Goal: Information Seeking & Learning: Learn about a topic

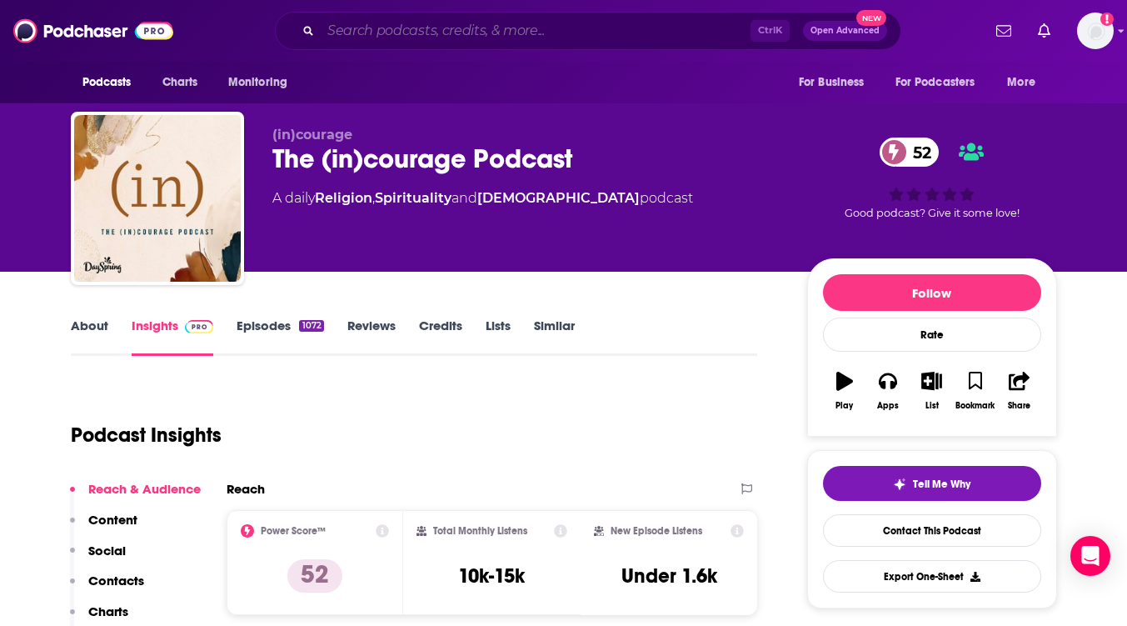
click at [528, 26] on input "Search podcasts, credits, & more..." at bounding box center [536, 30] width 430 height 27
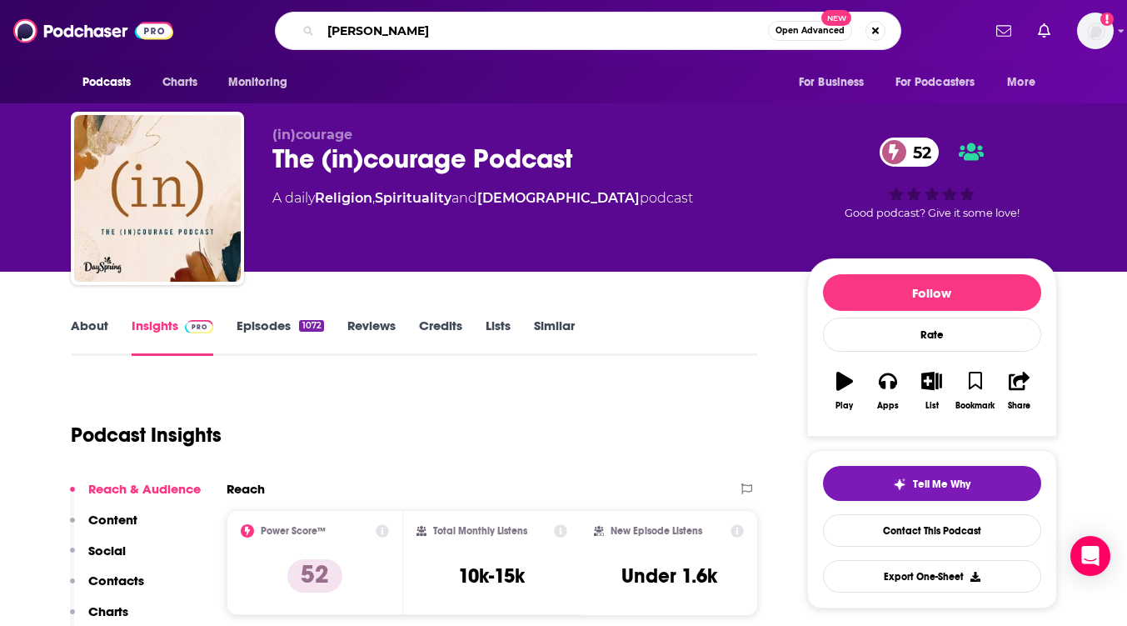
type input "[PERSON_NAME]"
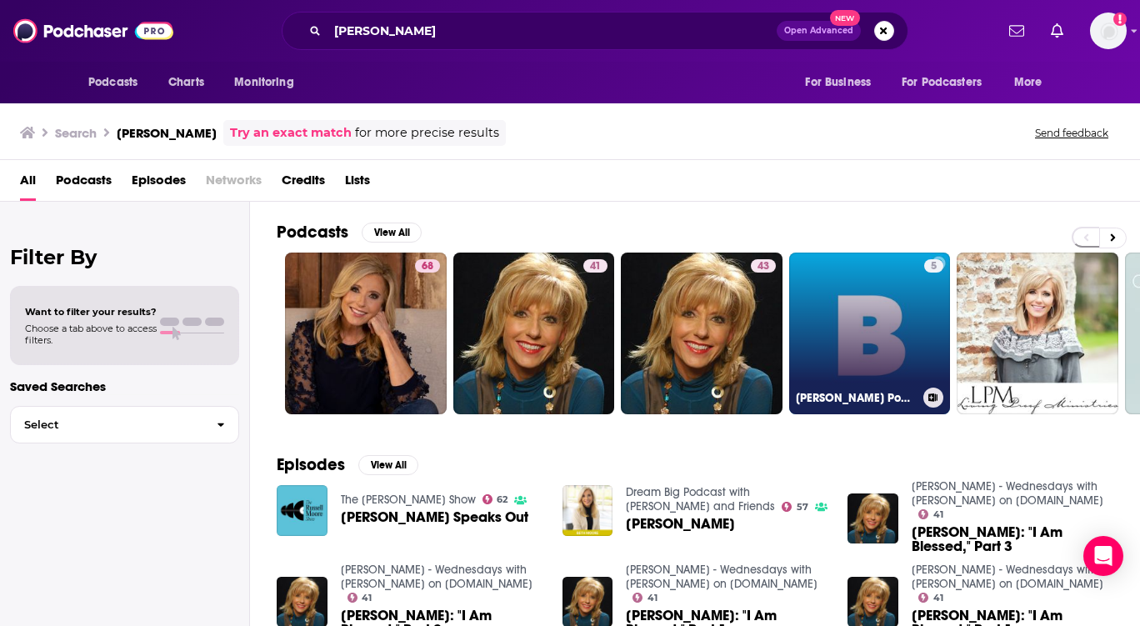
scroll to position [167, 0]
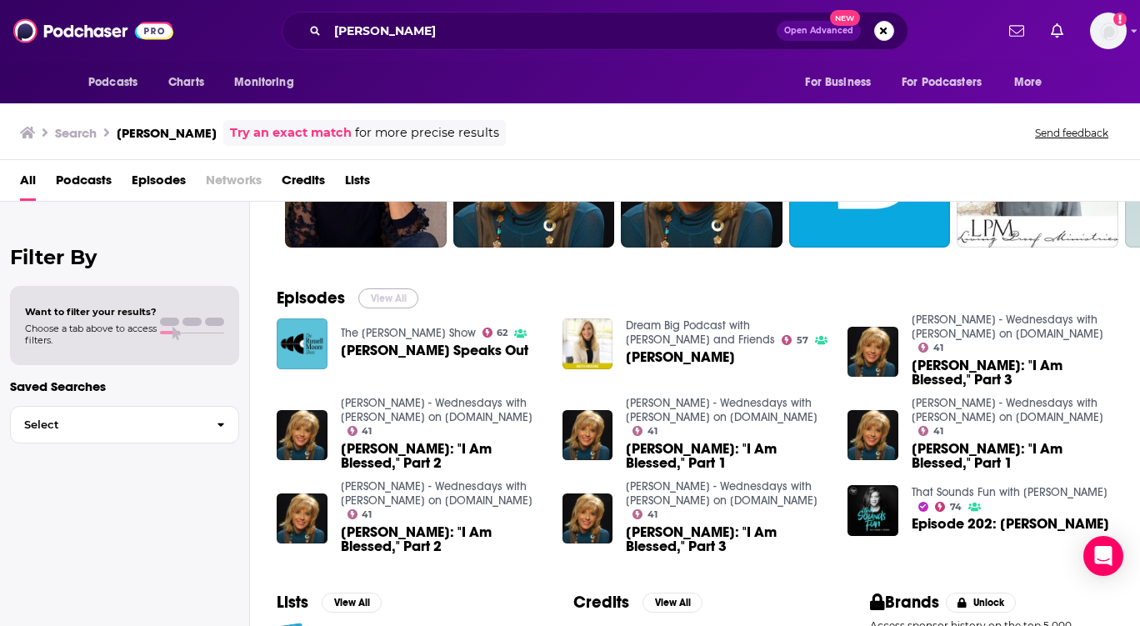
click at [387, 292] on button "View All" at bounding box center [388, 298] width 60 height 20
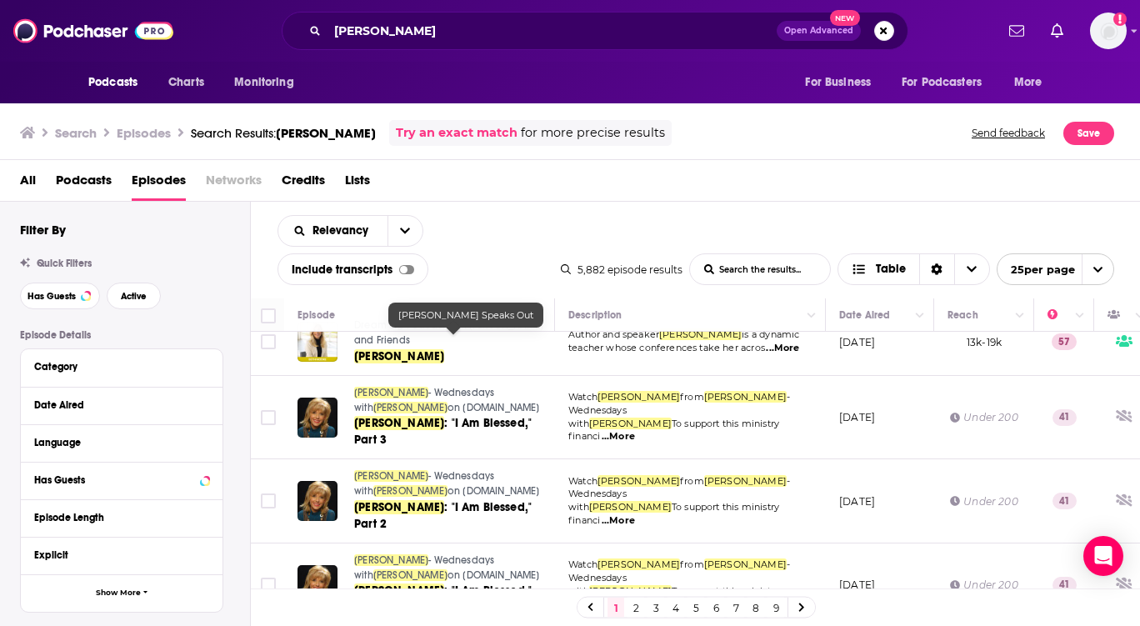
scroll to position [167, 0]
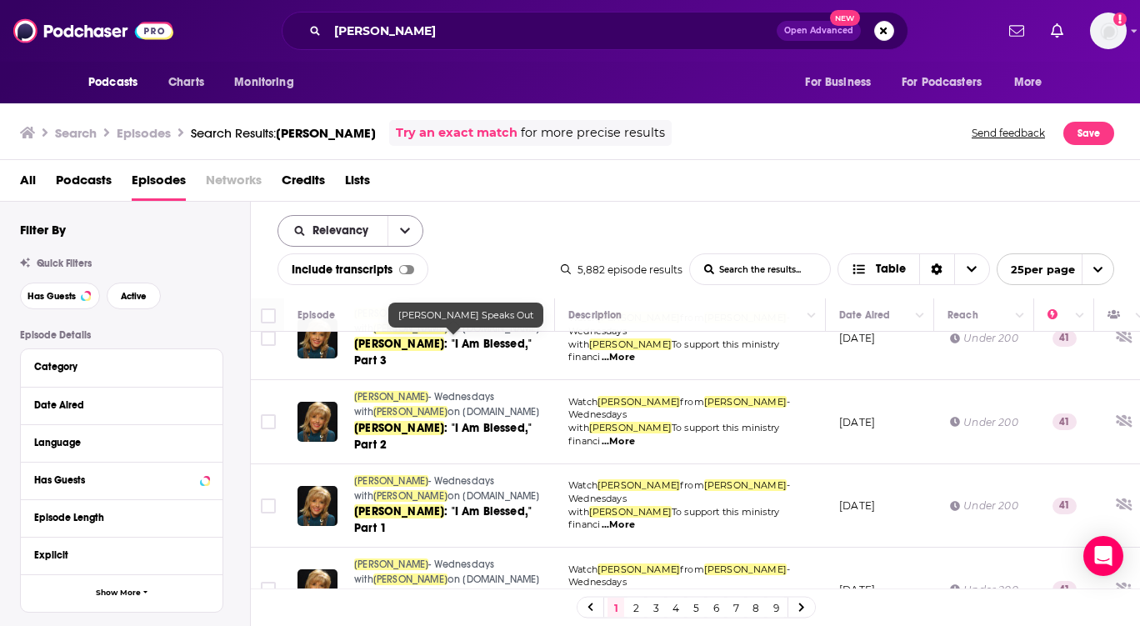
click at [400, 226] on icon "open menu" at bounding box center [405, 231] width 10 height 12
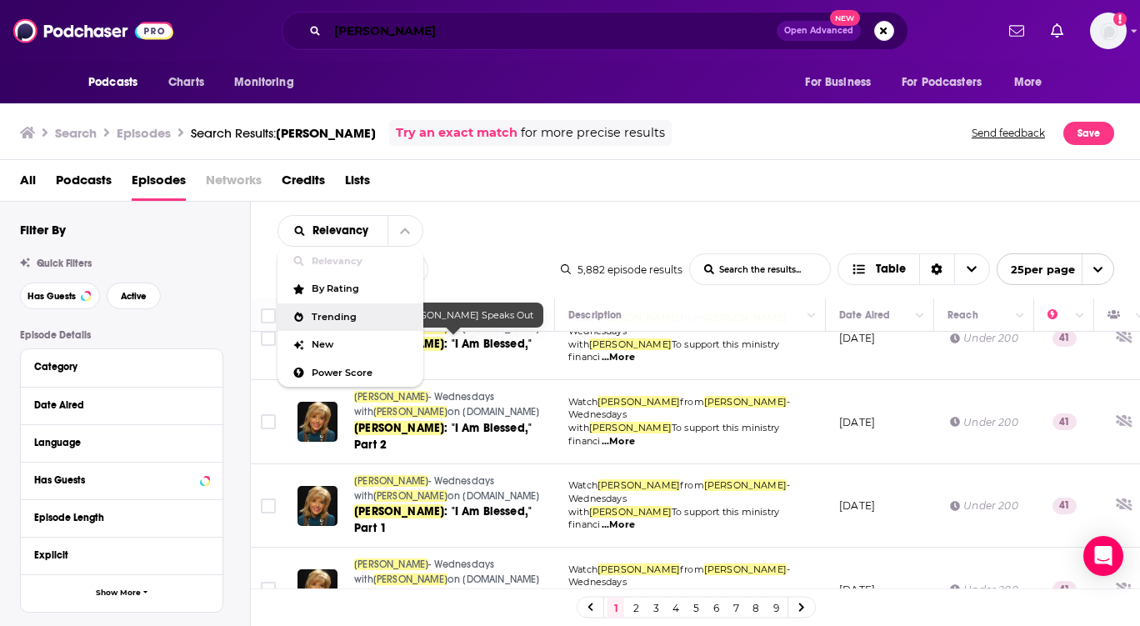
click at [562, 33] on input "[PERSON_NAME]" at bounding box center [551, 30] width 449 height 27
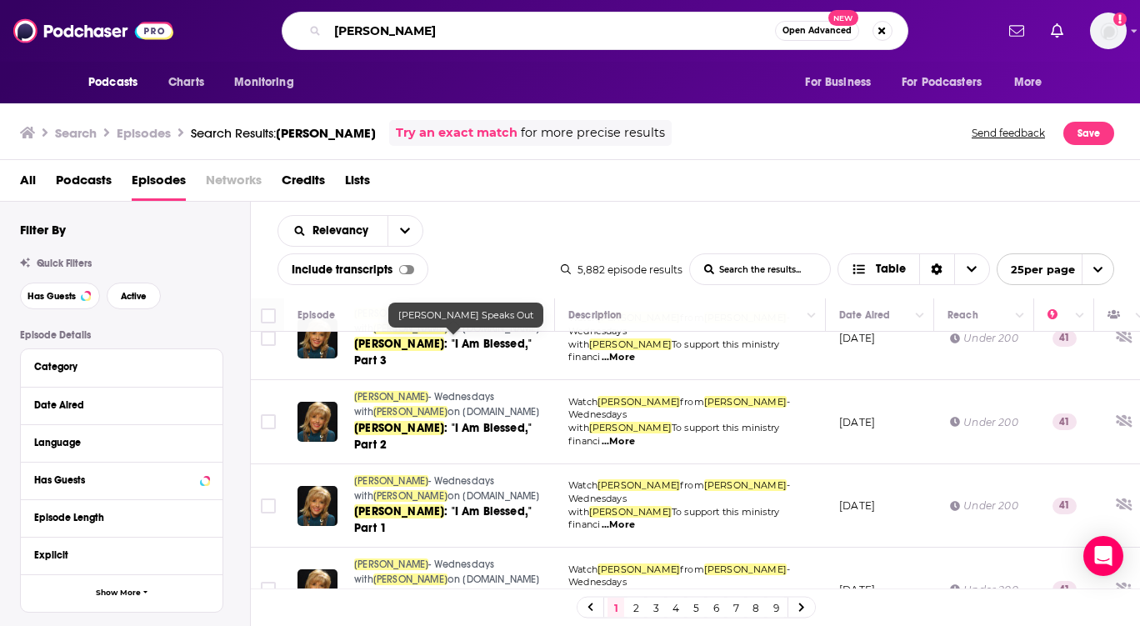
click at [562, 33] on input "[PERSON_NAME]" at bounding box center [550, 30] width 447 height 27
click at [761, 267] on moore-list-search-input "List Search Input" at bounding box center [760, 269] width 140 height 30
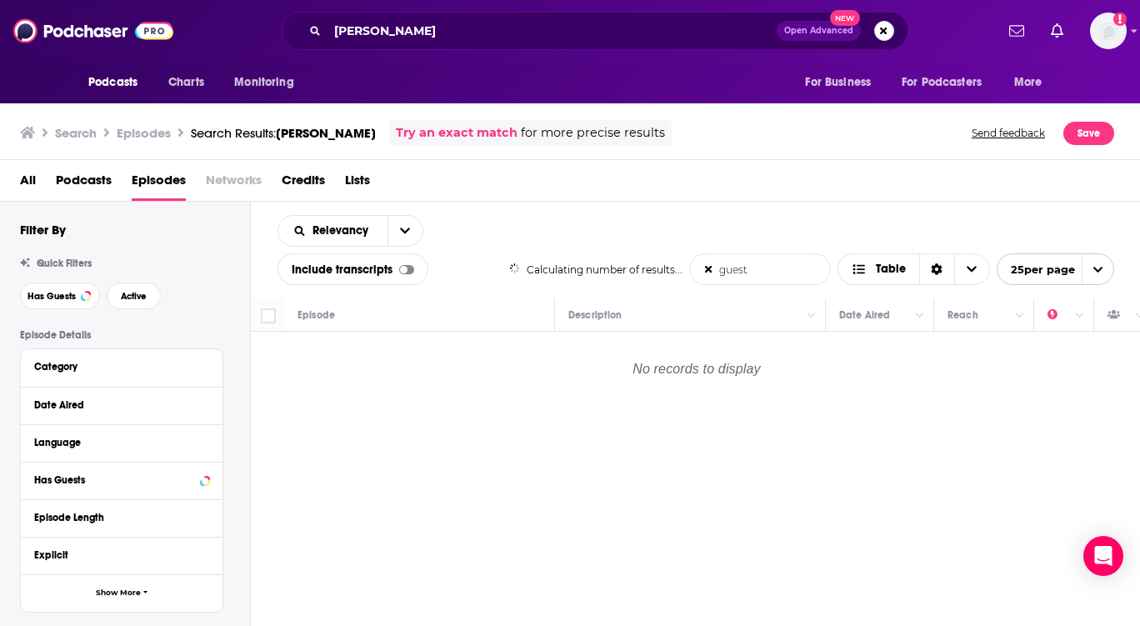
scroll to position [0, 0]
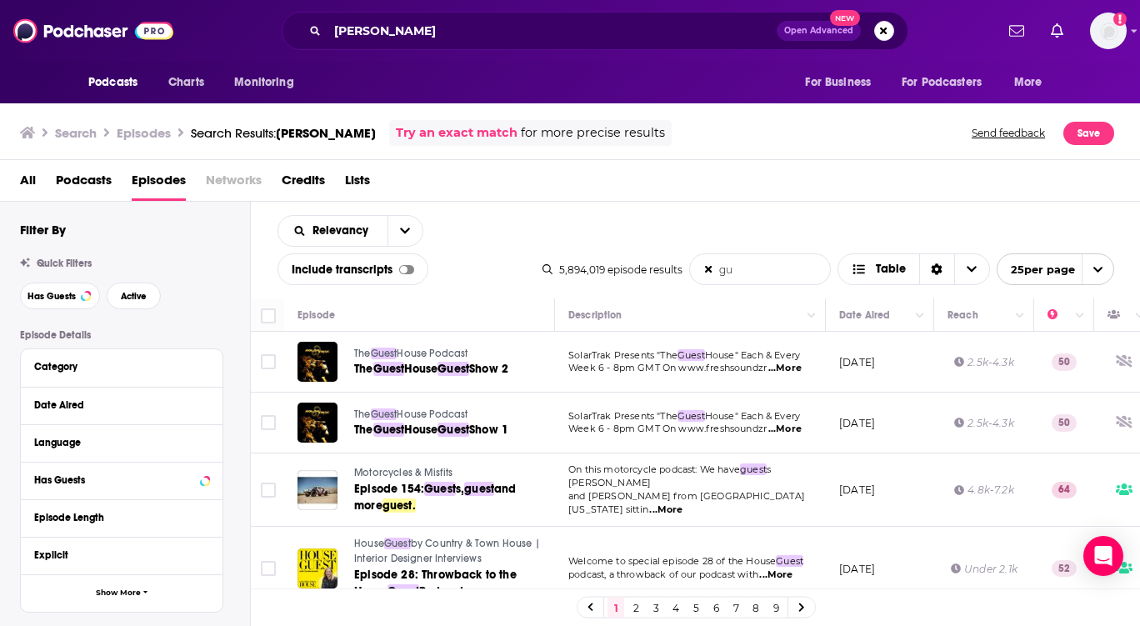
type moore-list-search-input "g"
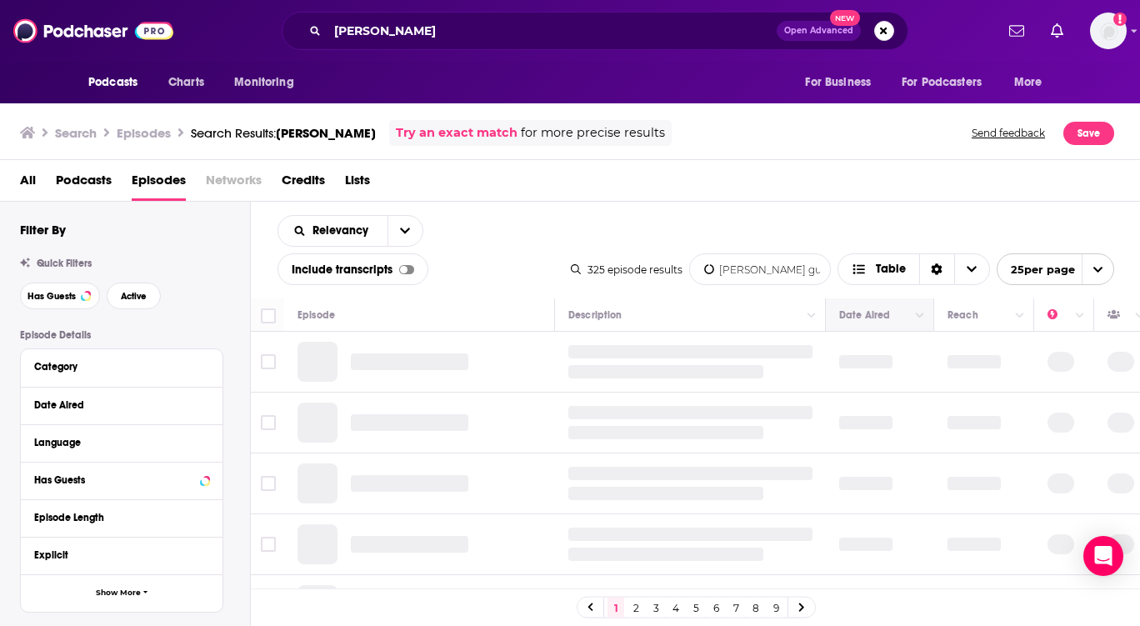
type moore-list-search-input "[PERSON_NAME] guest"
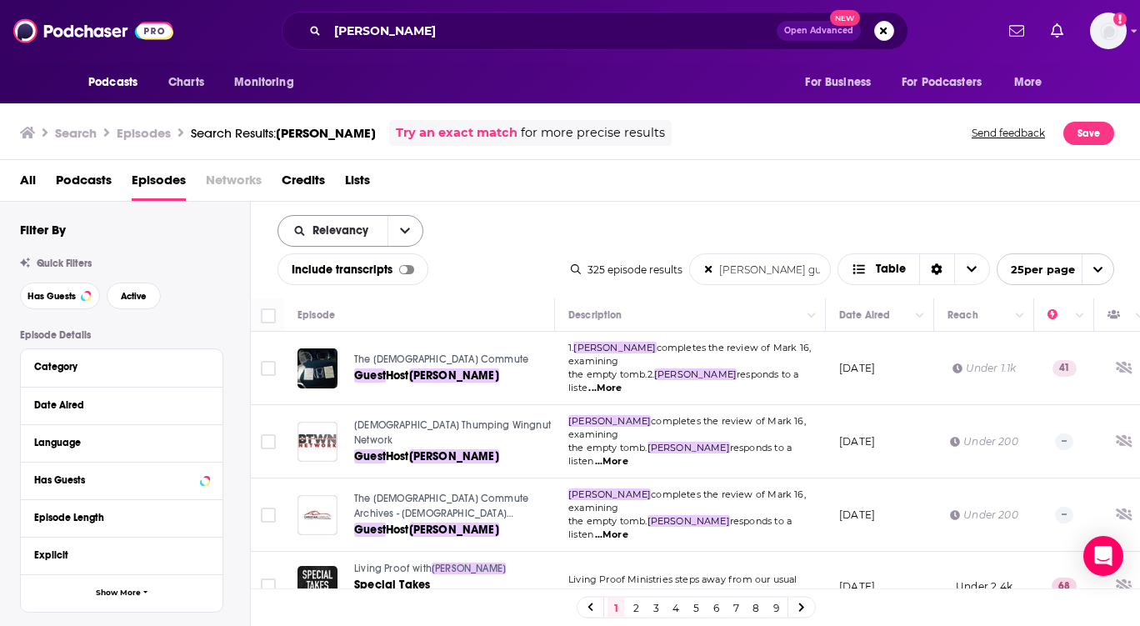
click at [397, 224] on button "open menu" at bounding box center [404, 231] width 35 height 30
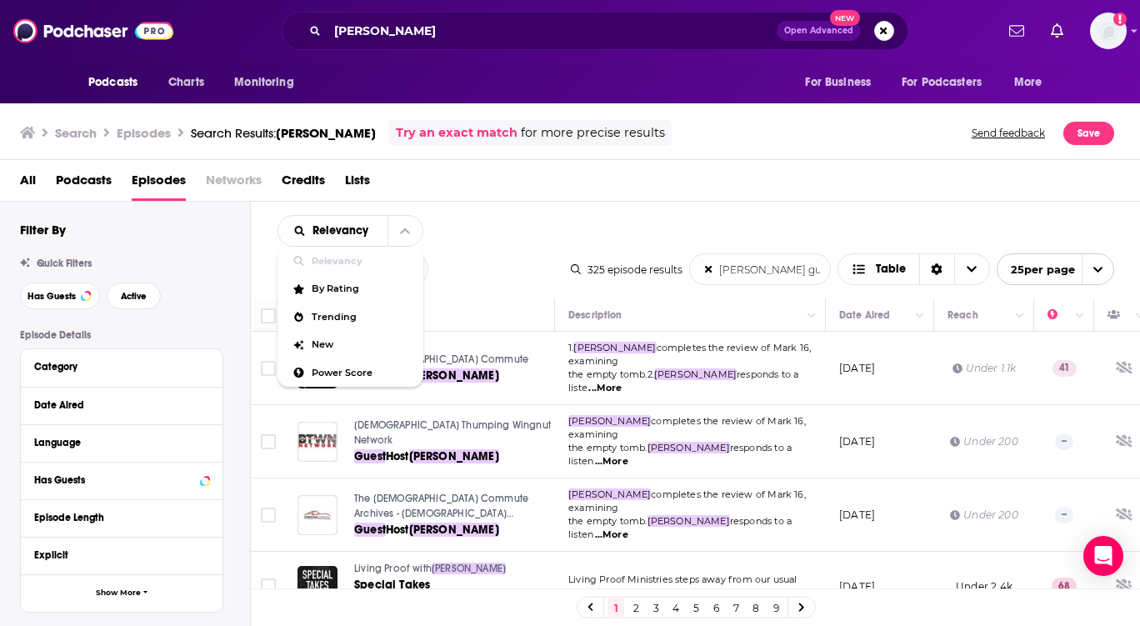
click at [580, 220] on div "Relevancy Relevancy By Rating Trending New Power Score [PERSON_NAME] guest List…" at bounding box center [696, 250] width 890 height 97
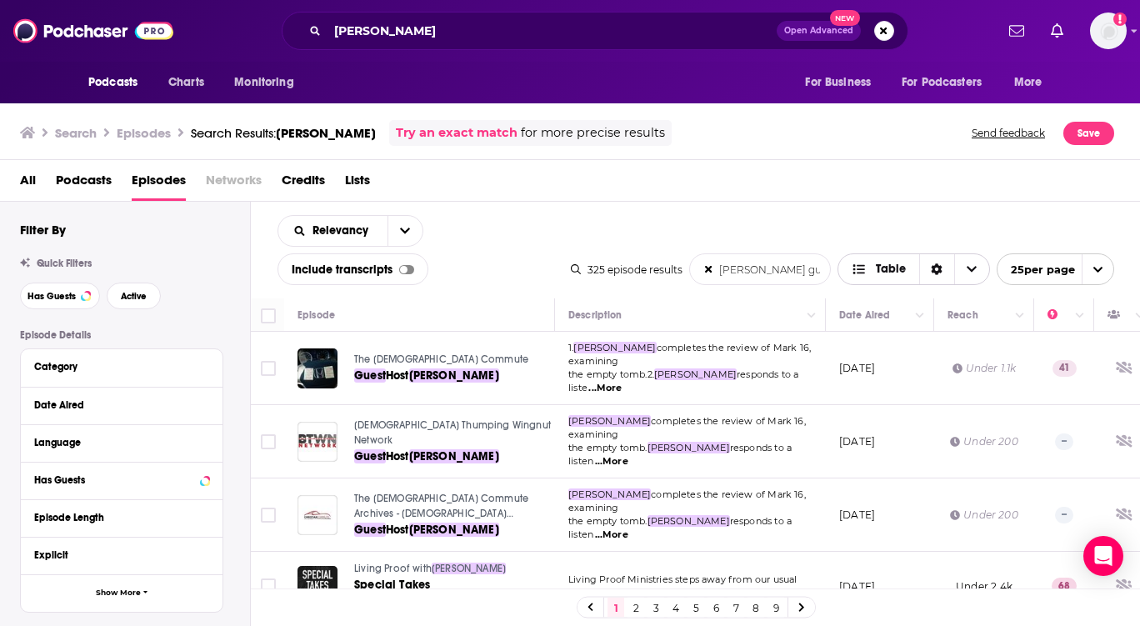
click at [856, 272] on icon "Choose View" at bounding box center [859, 269] width 15 height 12
click at [932, 266] on icon "Sort Direction" at bounding box center [937, 270] width 11 height 12
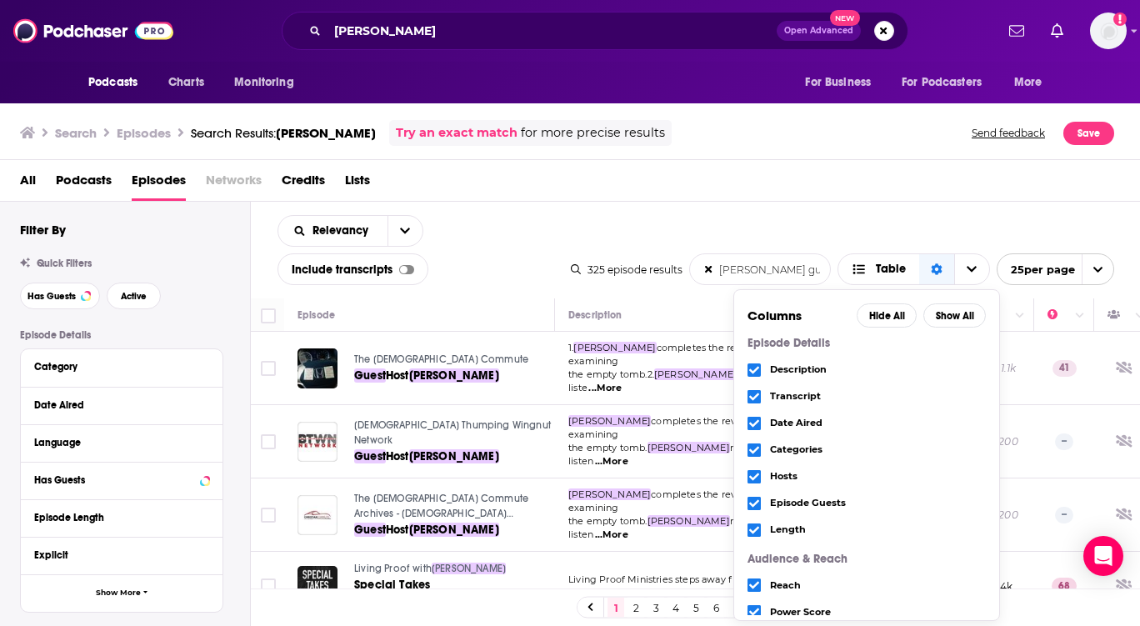
click at [753, 367] on icon "Choose View" at bounding box center [754, 370] width 10 height 10
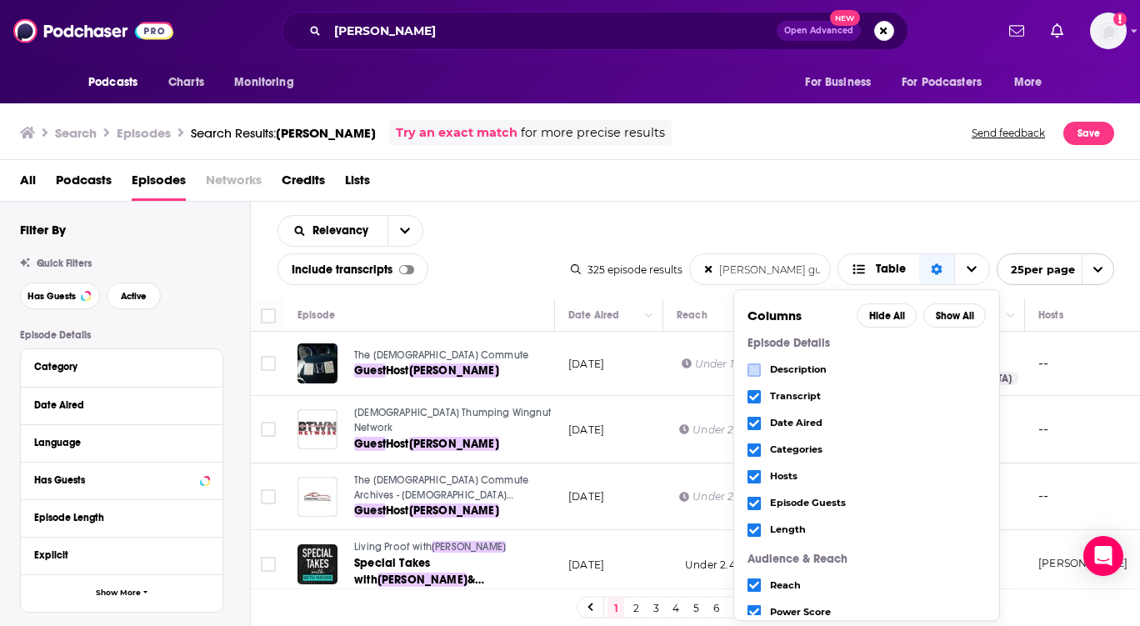
click at [754, 397] on icon "Choose View" at bounding box center [754, 395] width 10 height 7
click at [752, 374] on icon "Choose View" at bounding box center [754, 370] width 10 height 10
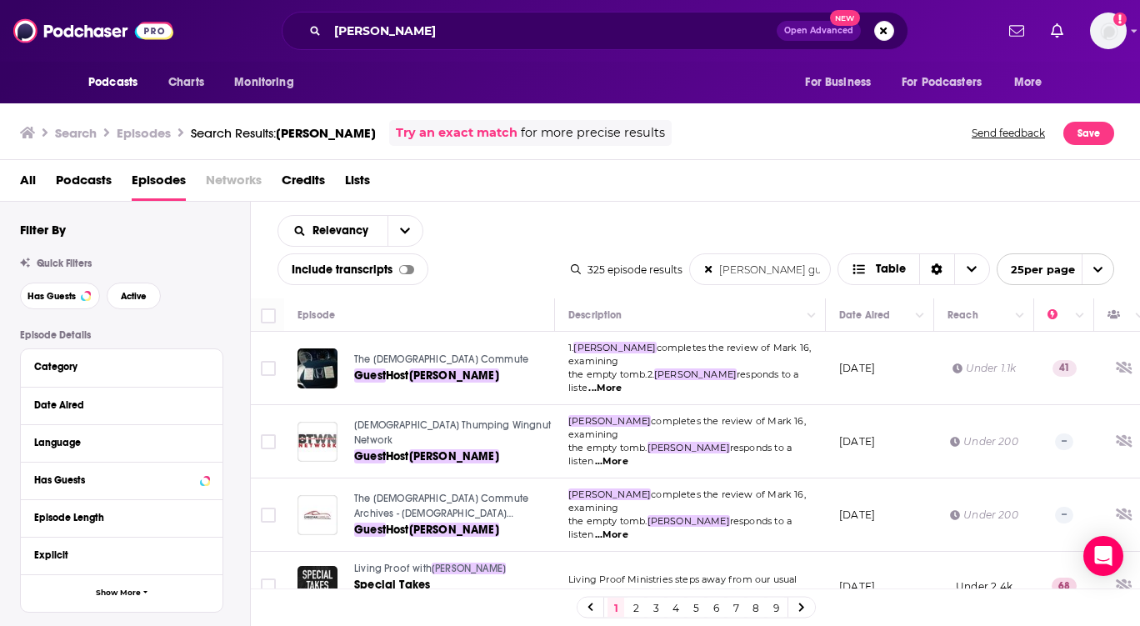
click at [786, 203] on div "Relevancy [PERSON_NAME] guest List Search Input Search the results... Include t…" at bounding box center [696, 250] width 890 height 97
click at [917, 316] on icon "Column Actions" at bounding box center [920, 315] width 8 height 5
click at [912, 221] on div at bounding box center [570, 313] width 1140 height 626
click at [205, 406] on icon at bounding box center [204, 404] width 7 height 4
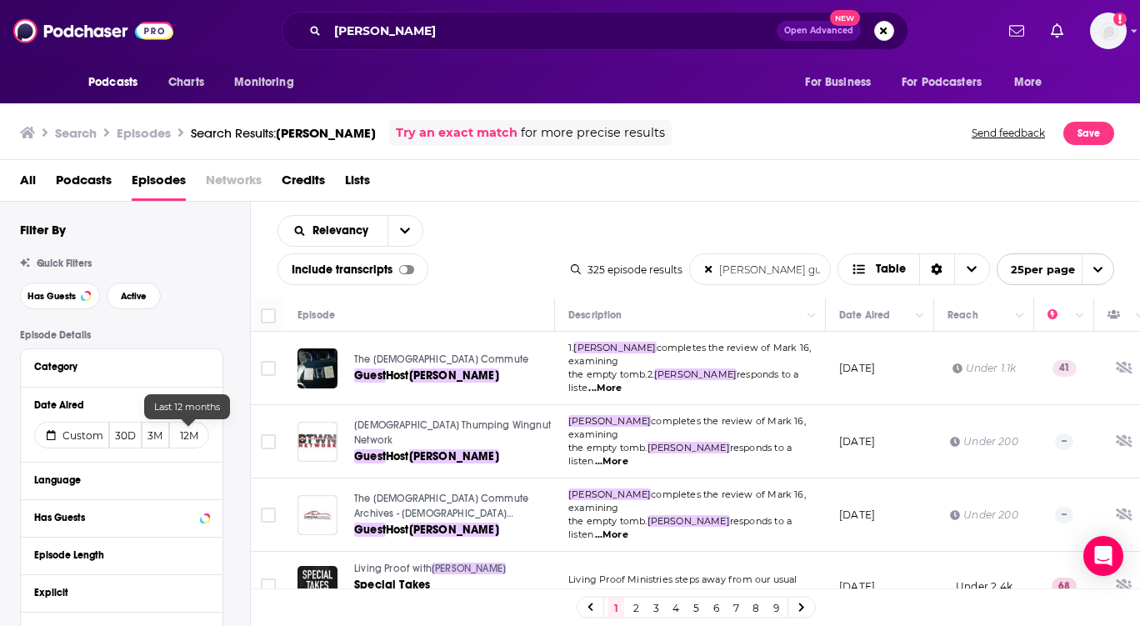
click at [183, 437] on button "12M" at bounding box center [189, 435] width 40 height 27
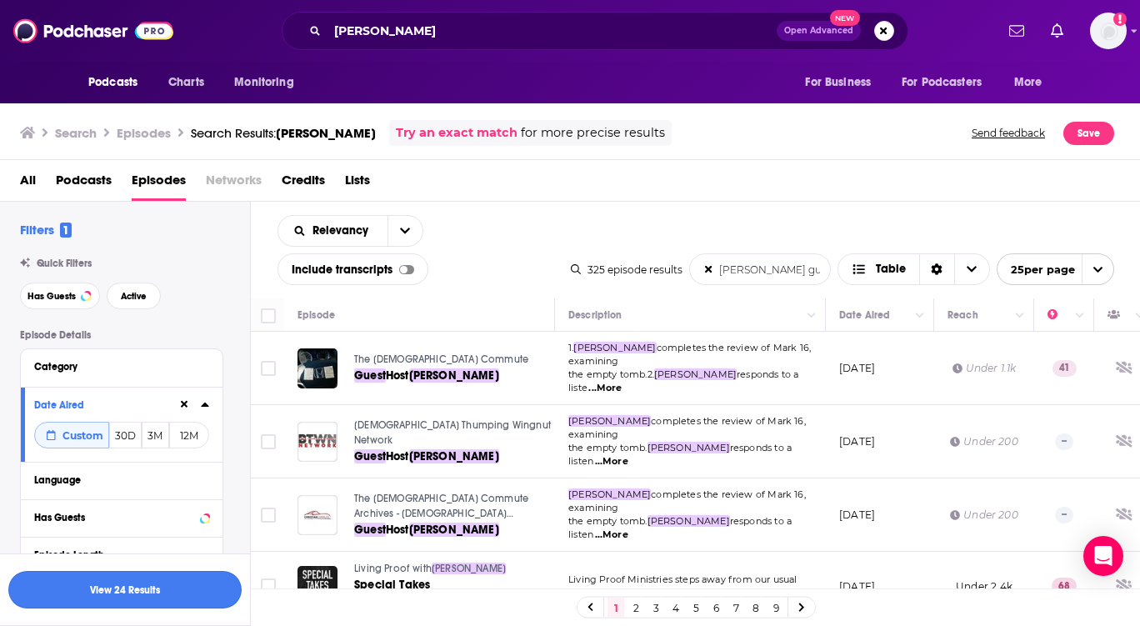
click at [92, 602] on button "View 24 Results" at bounding box center [124, 589] width 233 height 37
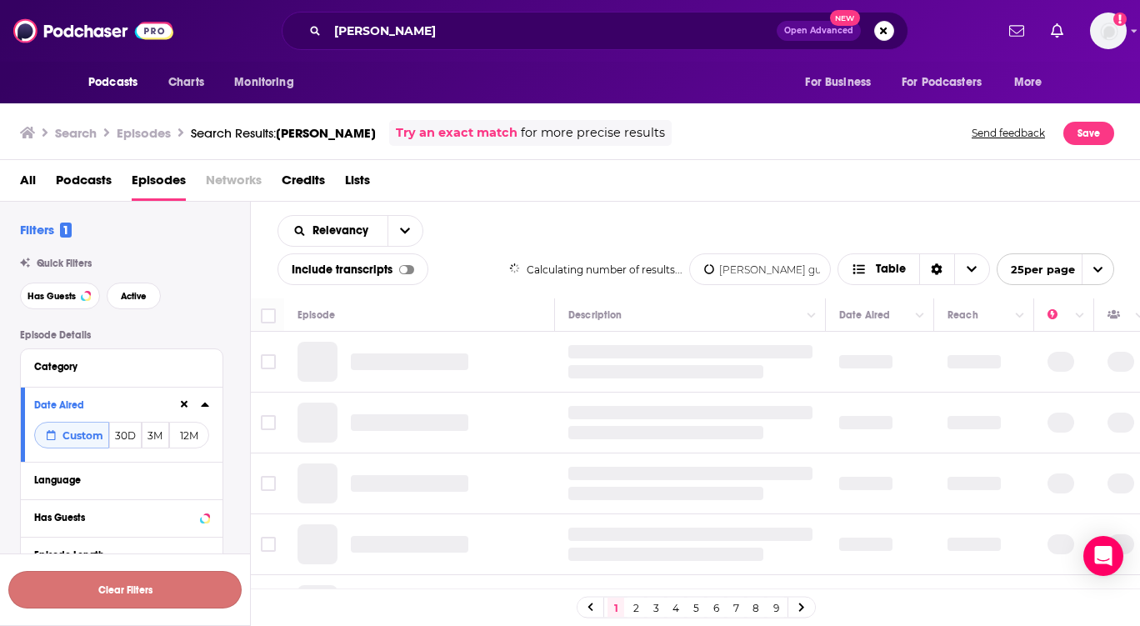
click at [92, 589] on button "Clear Filters" at bounding box center [124, 589] width 233 height 37
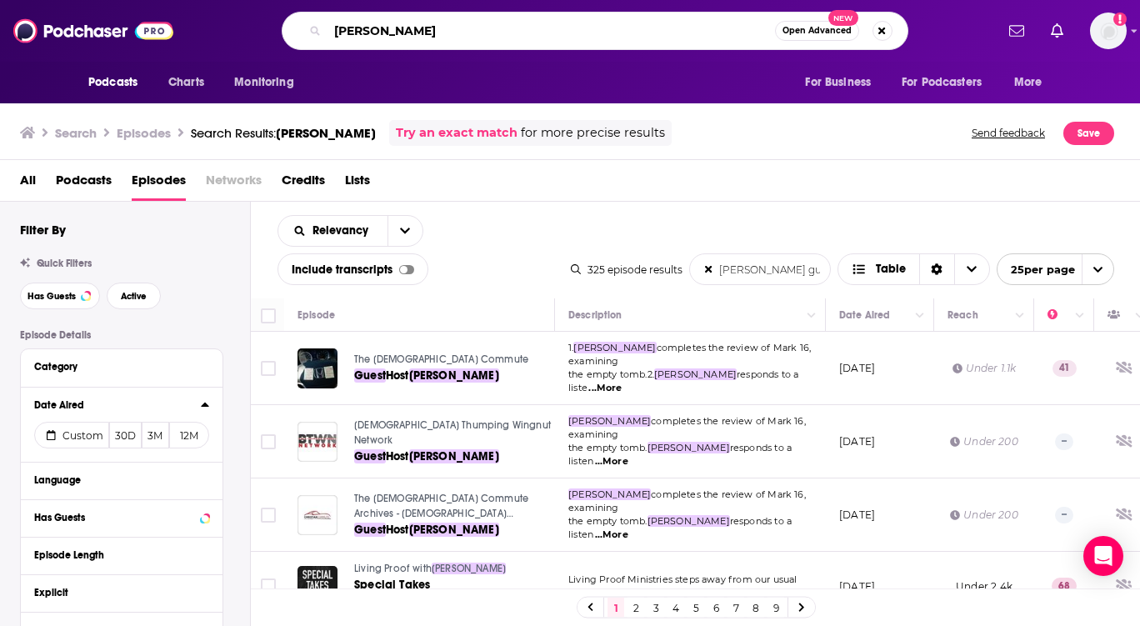
click at [457, 21] on input "[PERSON_NAME]" at bounding box center [550, 30] width 447 height 27
drag, startPoint x: 461, startPoint y: 27, endPoint x: 267, endPoint y: 16, distance: 194.5
click at [267, 16] on div "[PERSON_NAME] Open Advanced New" at bounding box center [594, 31] width 799 height 38
type input "All my knotted-up life"
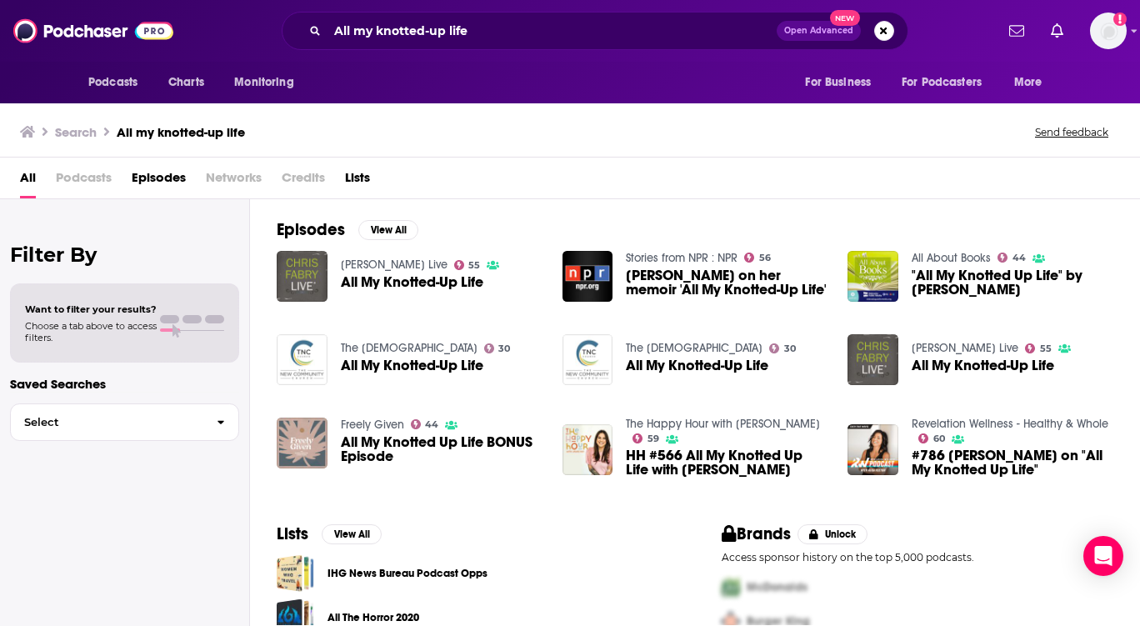
click at [669, 286] on span "[PERSON_NAME] on her memoir 'All My Knotted-Up Life'" at bounding box center [727, 282] width 202 height 28
click at [388, 230] on button "View All" at bounding box center [388, 230] width 60 height 20
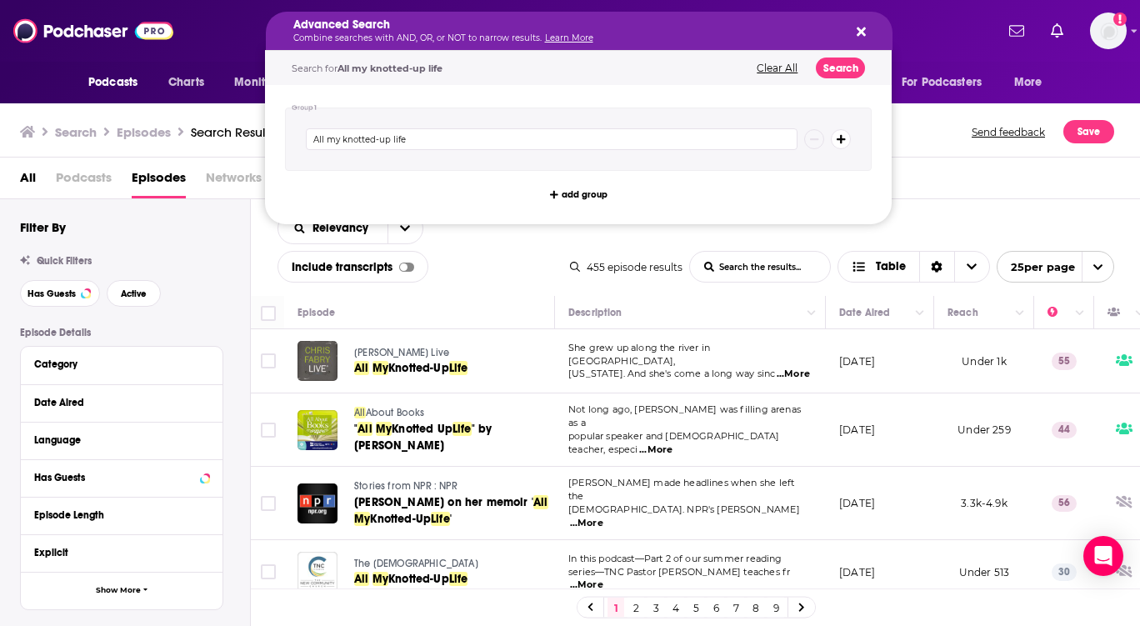
click at [863, 29] on icon "Search podcasts, credits, & more..." at bounding box center [861, 31] width 9 height 9
click at [866, 30] on div "Advanced Search Combine searches with AND, OR, or NOT to narrow results. Learn …" at bounding box center [579, 31] width 627 height 38
click at [865, 30] on div "Advanced Search Combine searches with AND, OR, or NOT to narrow results. Learn …" at bounding box center [579, 31] width 627 height 38
click at [861, 30] on icon "Search podcasts, credits, & more..." at bounding box center [861, 31] width 9 height 9
click at [865, 34] on div "Advanced Search Combine searches with AND, OR, or NOT to narrow results. Learn …" at bounding box center [579, 31] width 627 height 38
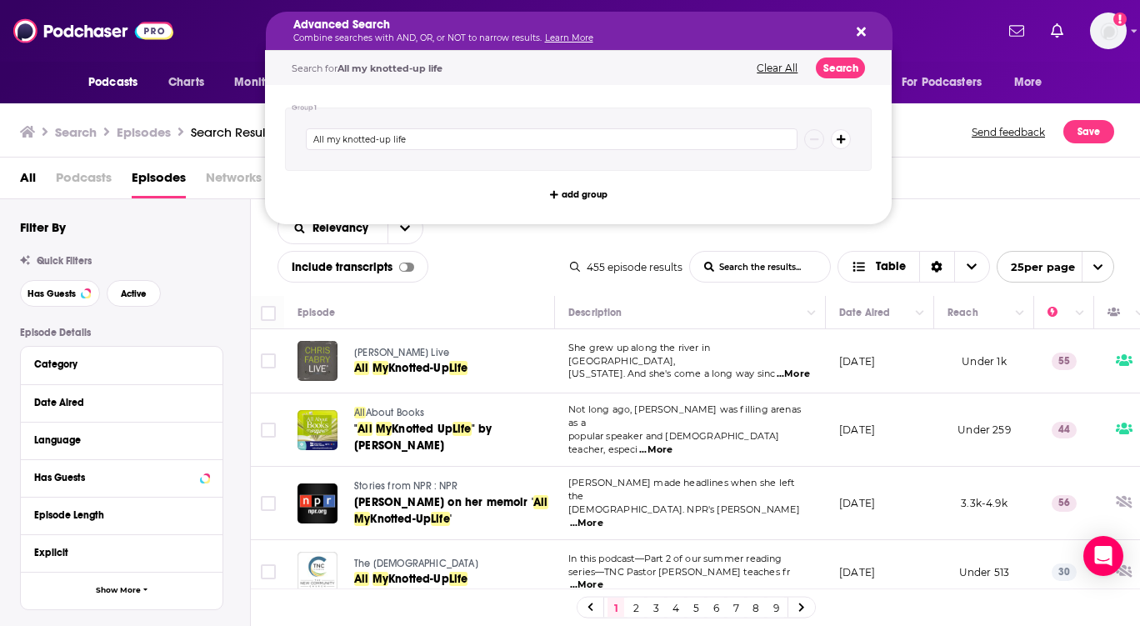
click at [858, 31] on icon "Search podcasts, credits, & more..." at bounding box center [861, 31] width 9 height 9
click at [783, 63] on button "Clear All" at bounding box center [777, 68] width 51 height 12
click at [862, 32] on icon "Search podcasts, credits, & more..." at bounding box center [861, 31] width 9 height 9
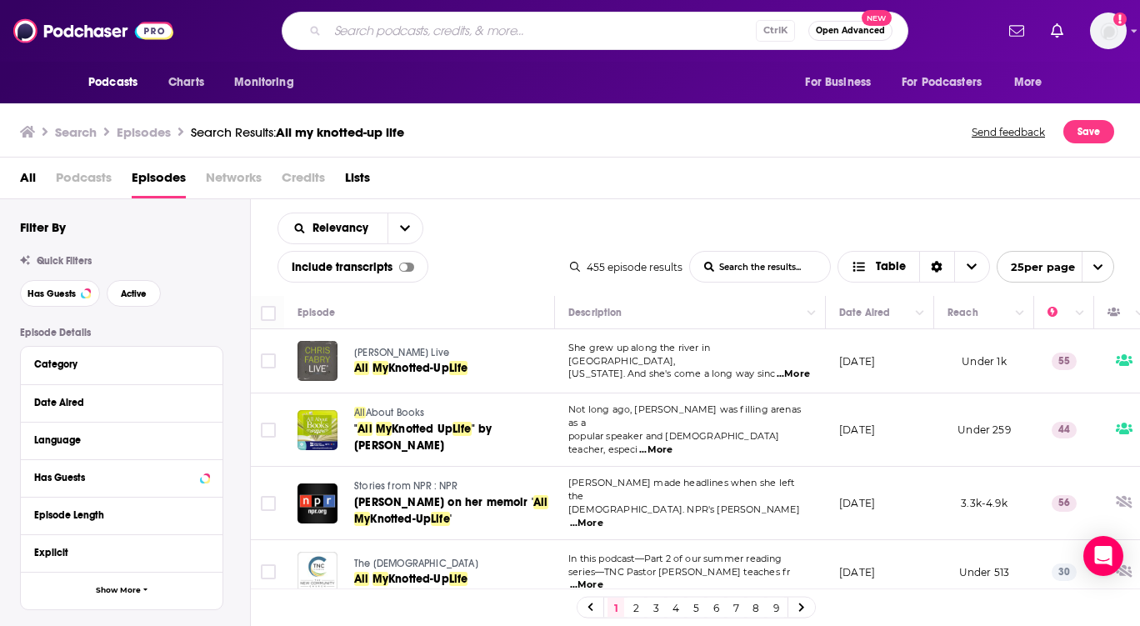
click at [497, 26] on input "Search podcasts, credits, & more..." at bounding box center [541, 30] width 428 height 27
type input "[PERSON_NAME]"
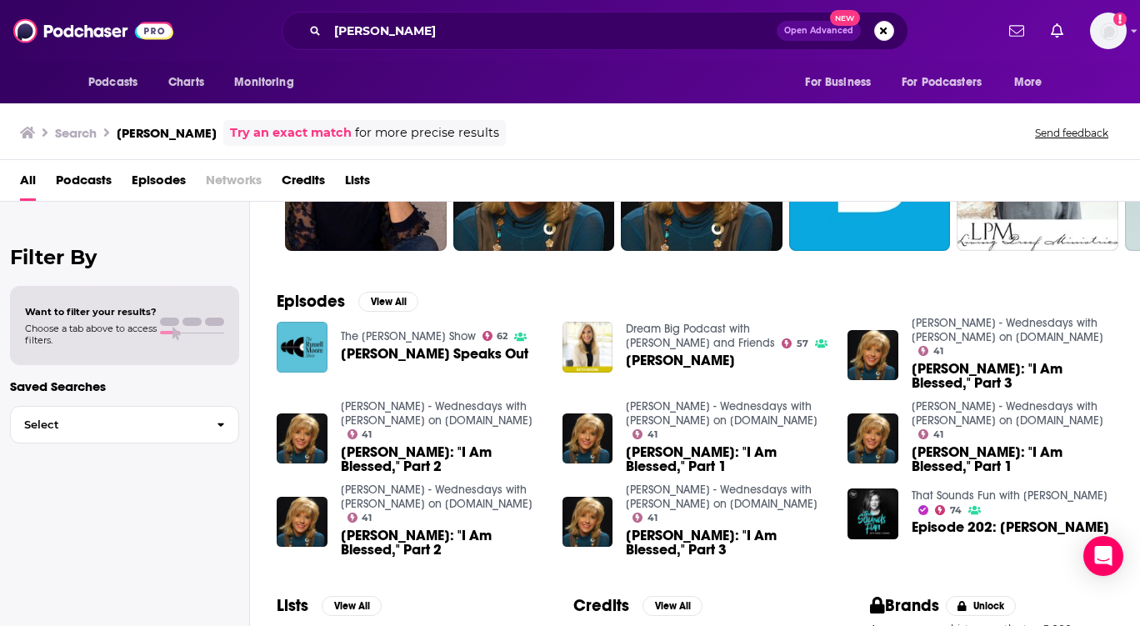
scroll to position [167, 0]
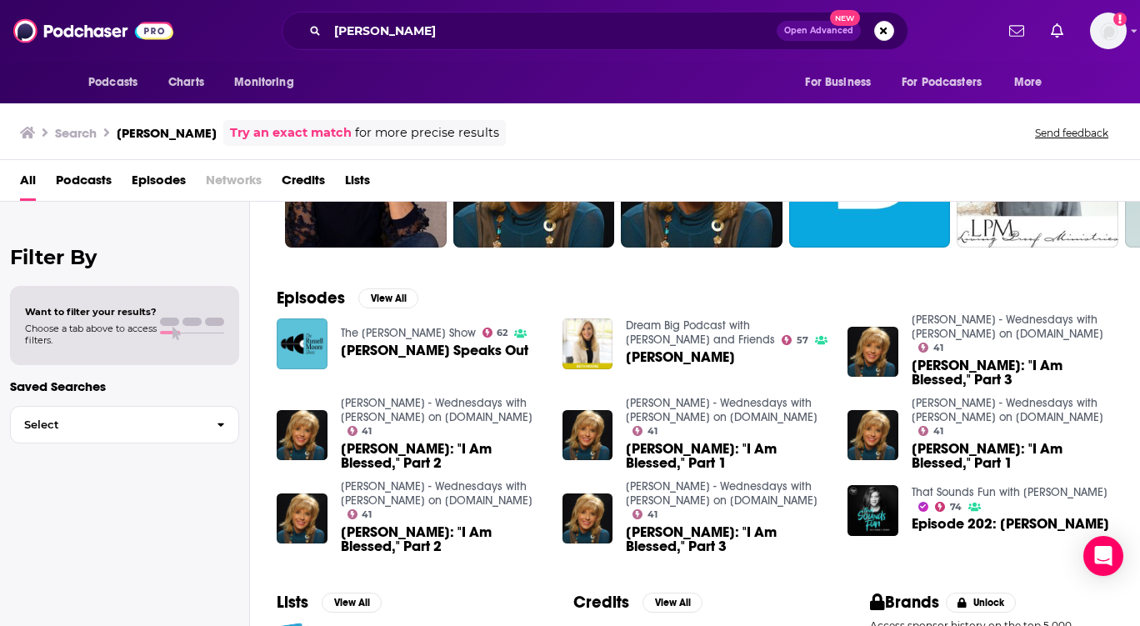
click at [82, 313] on span "Want to filter your results?" at bounding box center [91, 312] width 132 height 12
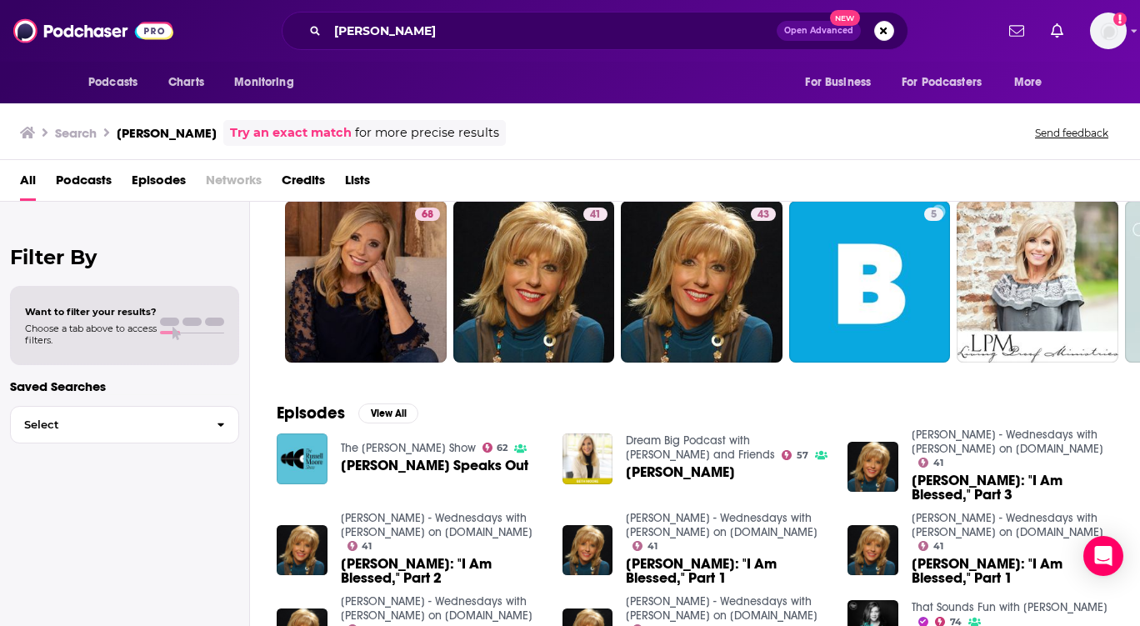
scroll to position [0, 0]
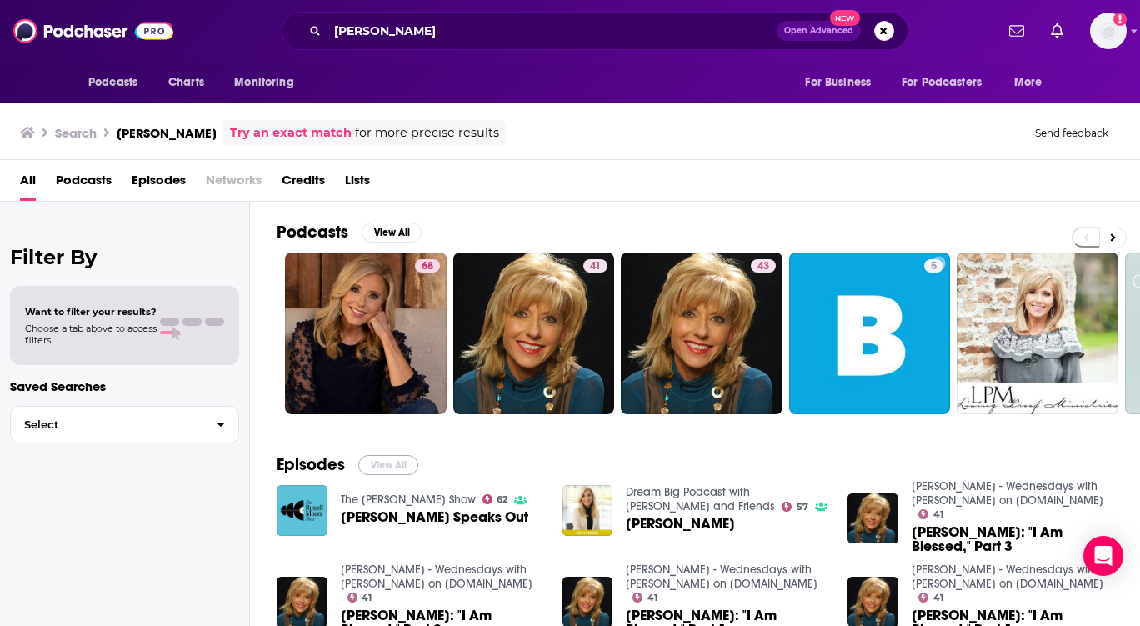
click at [376, 457] on button "View All" at bounding box center [388, 465] width 60 height 20
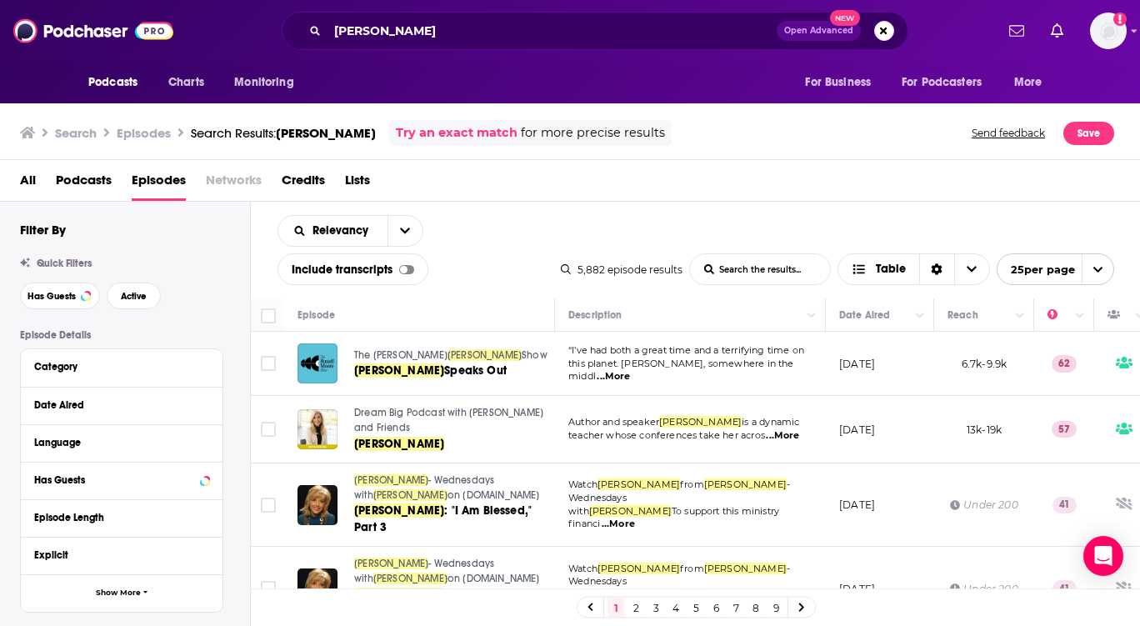
click at [69, 263] on span "Quick Filters" at bounding box center [64, 263] width 55 height 12
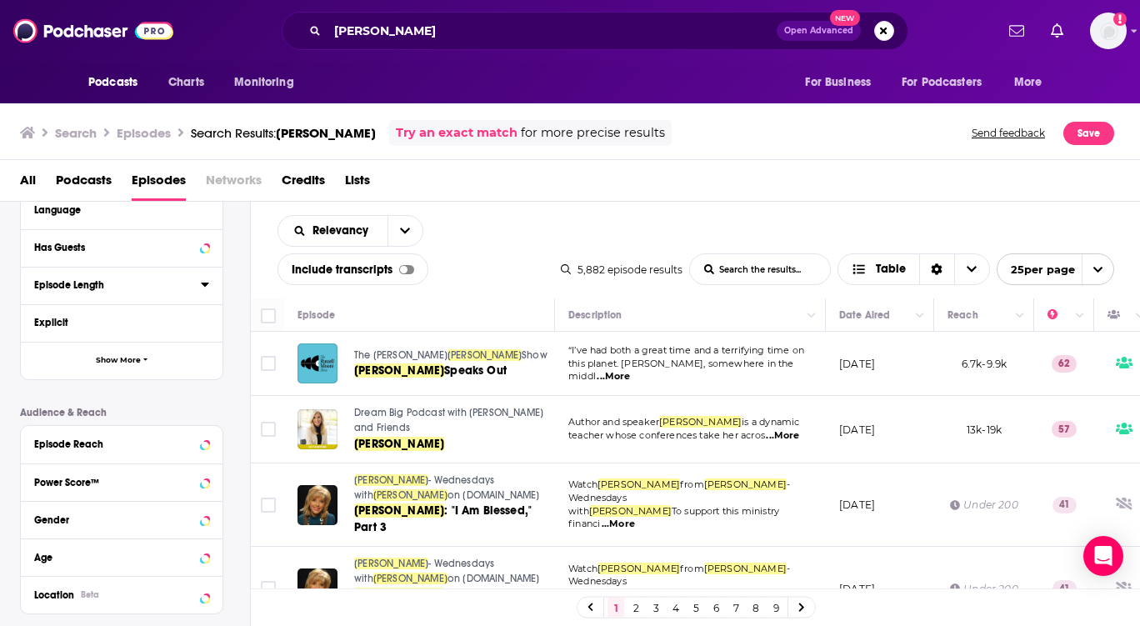
scroll to position [250, 0]
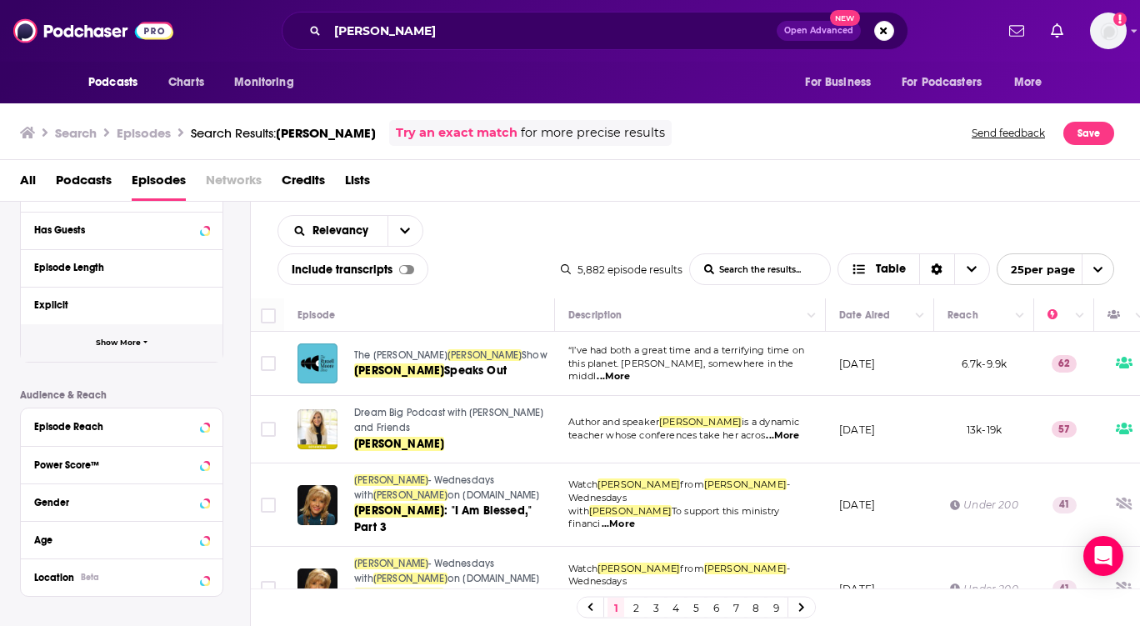
click at [147, 345] on icon "button" at bounding box center [145, 341] width 5 height 7
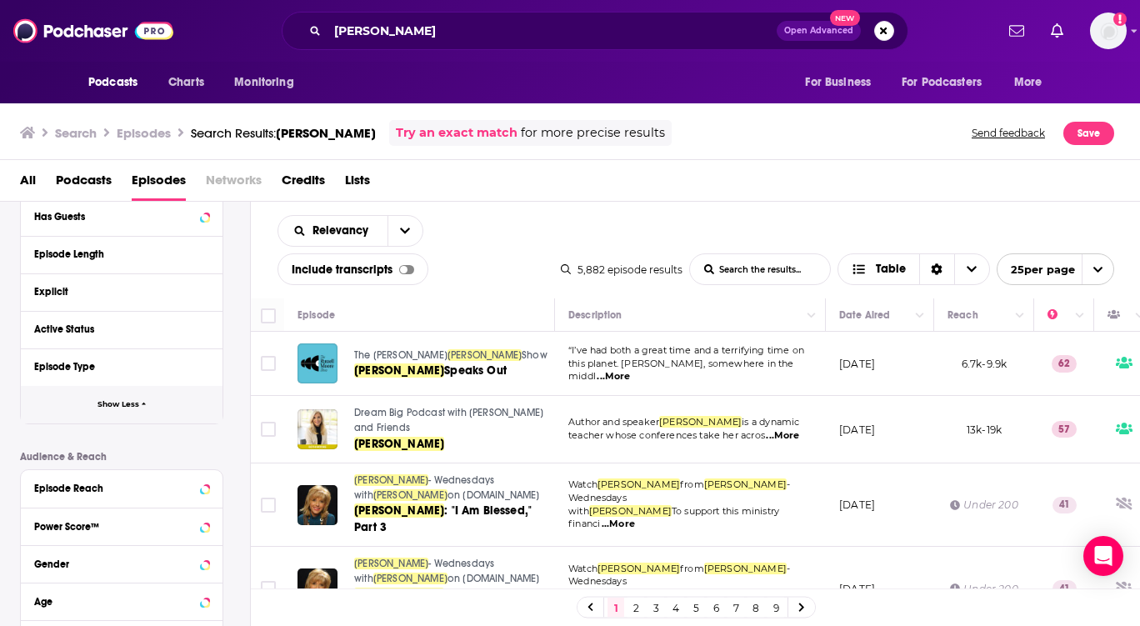
scroll to position [92, 0]
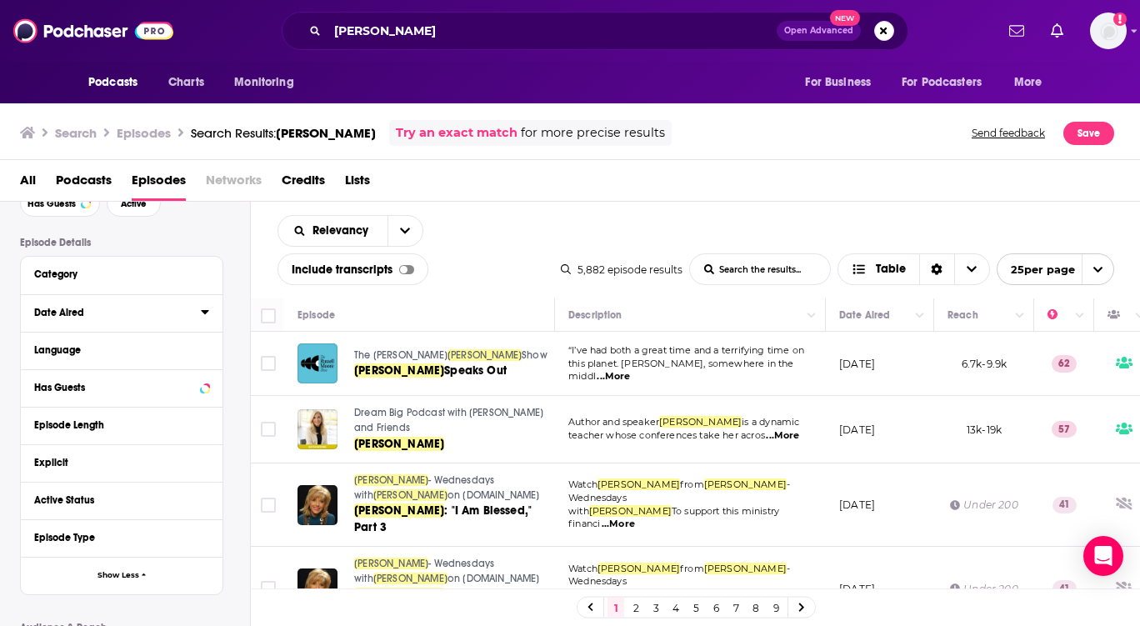
click at [199, 311] on button "Date Aired" at bounding box center [117, 312] width 167 height 21
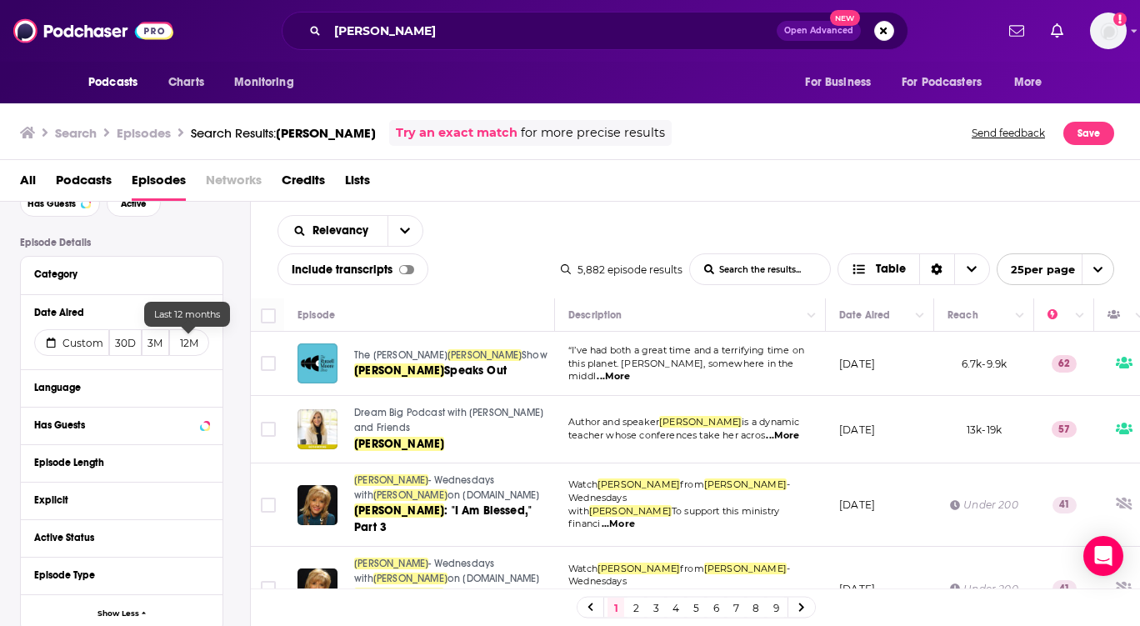
click at [197, 341] on button "12M" at bounding box center [189, 342] width 40 height 27
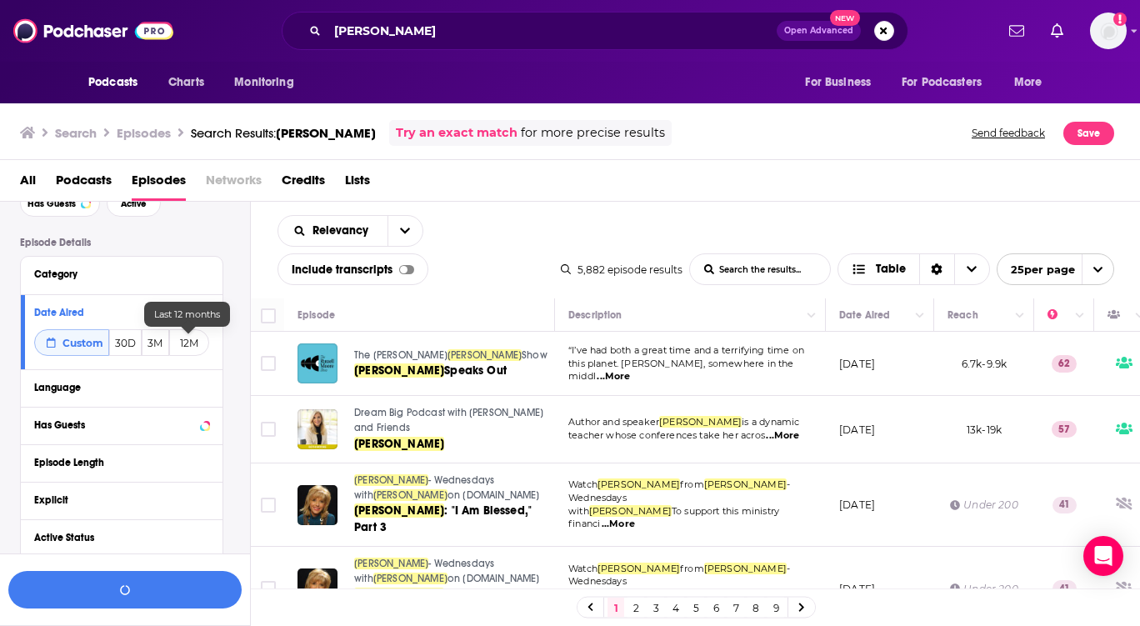
click at [197, 341] on button "12M" at bounding box center [189, 342] width 40 height 27
click at [149, 342] on button "3M" at bounding box center [156, 342] width 28 height 27
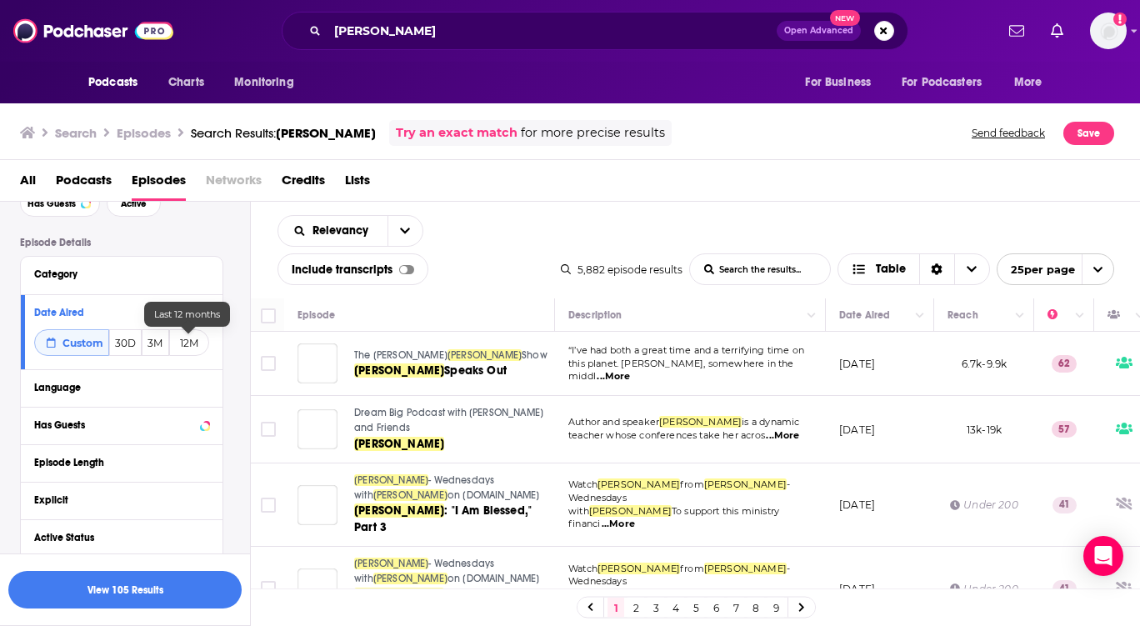
click at [177, 342] on button "12M" at bounding box center [189, 342] width 40 height 27
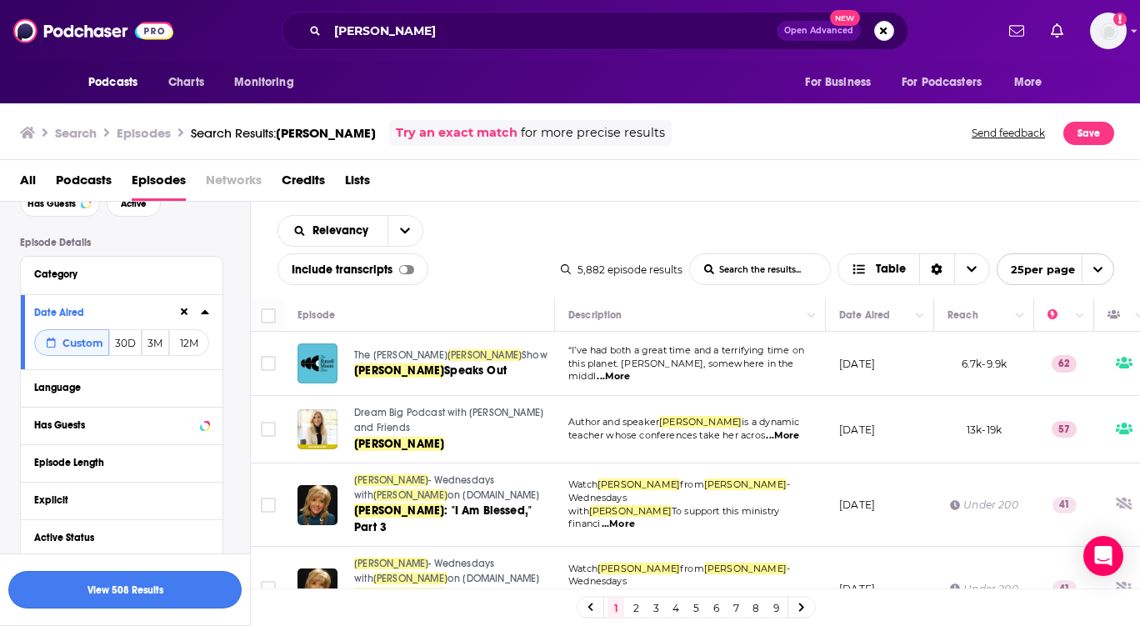
click at [147, 584] on button "View 508 Results" at bounding box center [124, 589] width 233 height 37
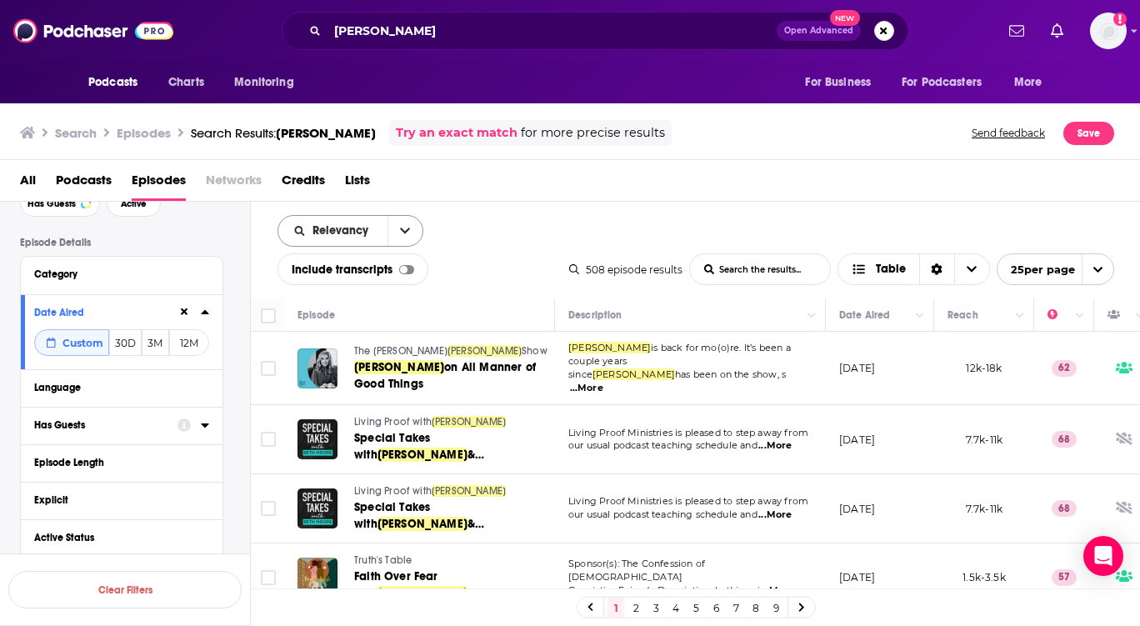
click at [404, 229] on icon "open menu" at bounding box center [405, 231] width 10 height 12
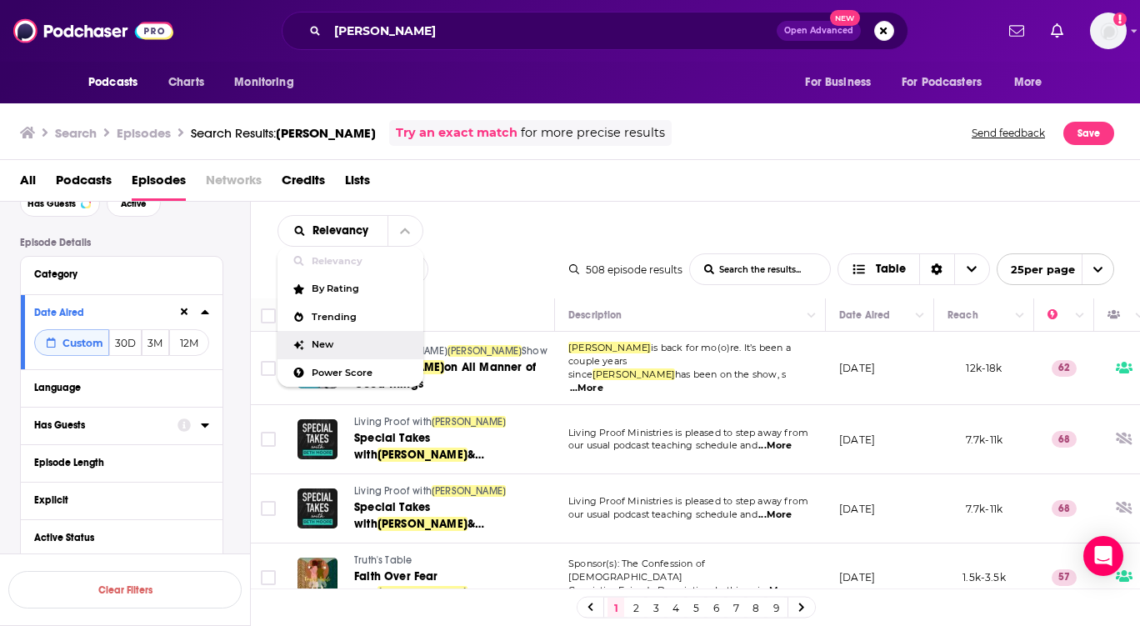
click at [330, 349] on span "New" at bounding box center [361, 344] width 98 height 9
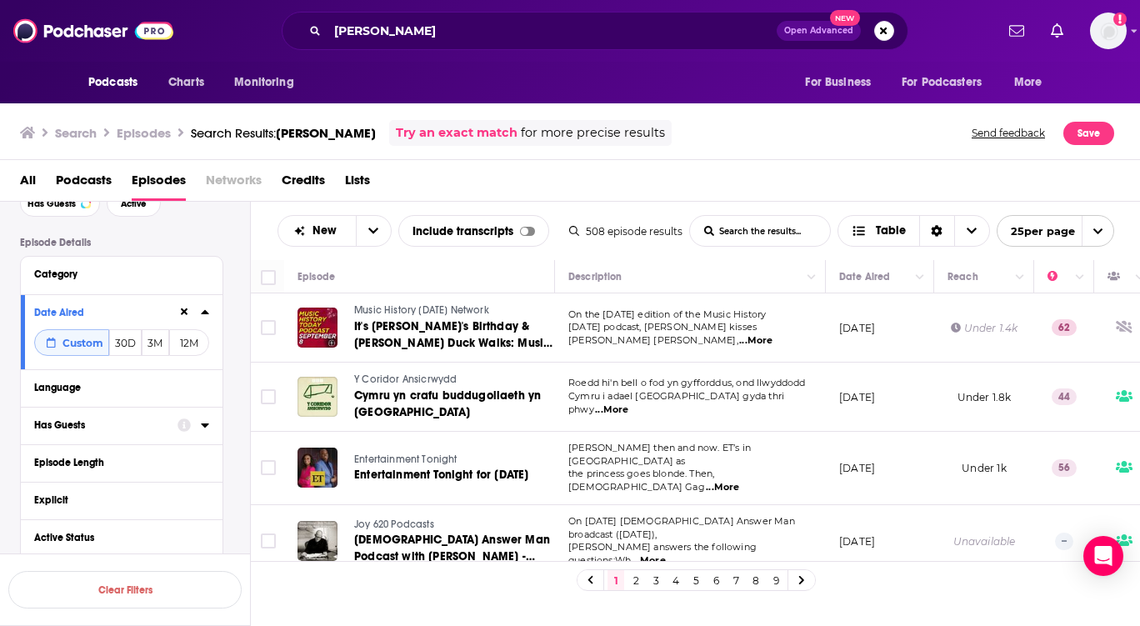
click at [739, 481] on span "...More" at bounding box center [722, 487] width 33 height 13
click at [737, 142] on div "Search Episodes Search Results: [PERSON_NAME] Try an exact match for more preci…" at bounding box center [567, 133] width 1094 height 26
click at [377, 232] on icon "open menu" at bounding box center [373, 231] width 10 height 12
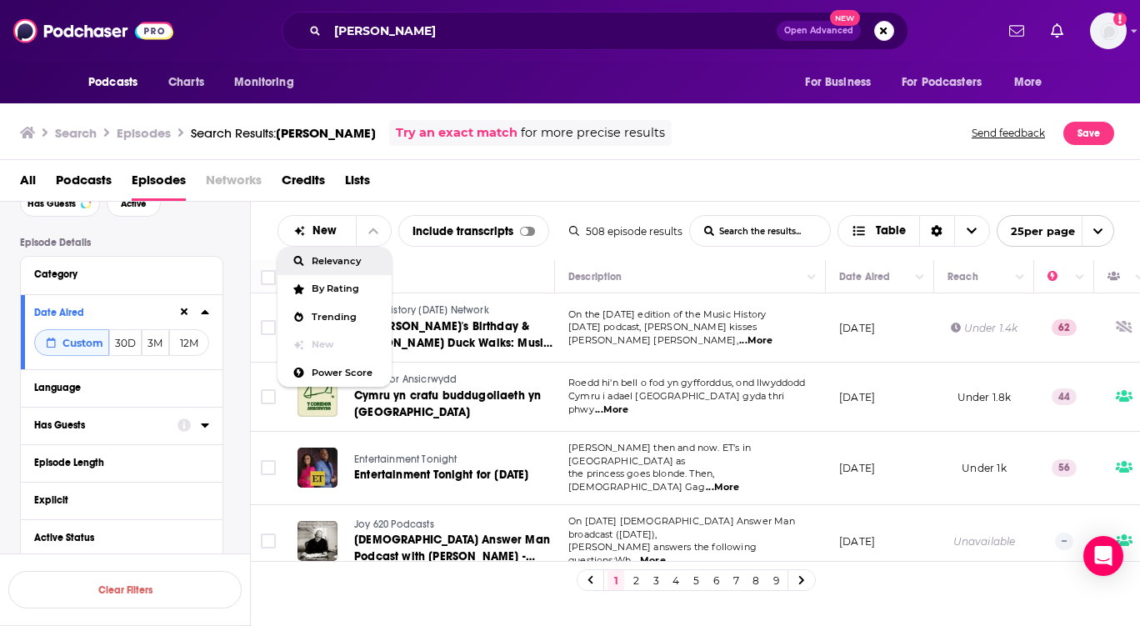
click at [353, 259] on span "Relevancy" at bounding box center [345, 261] width 67 height 9
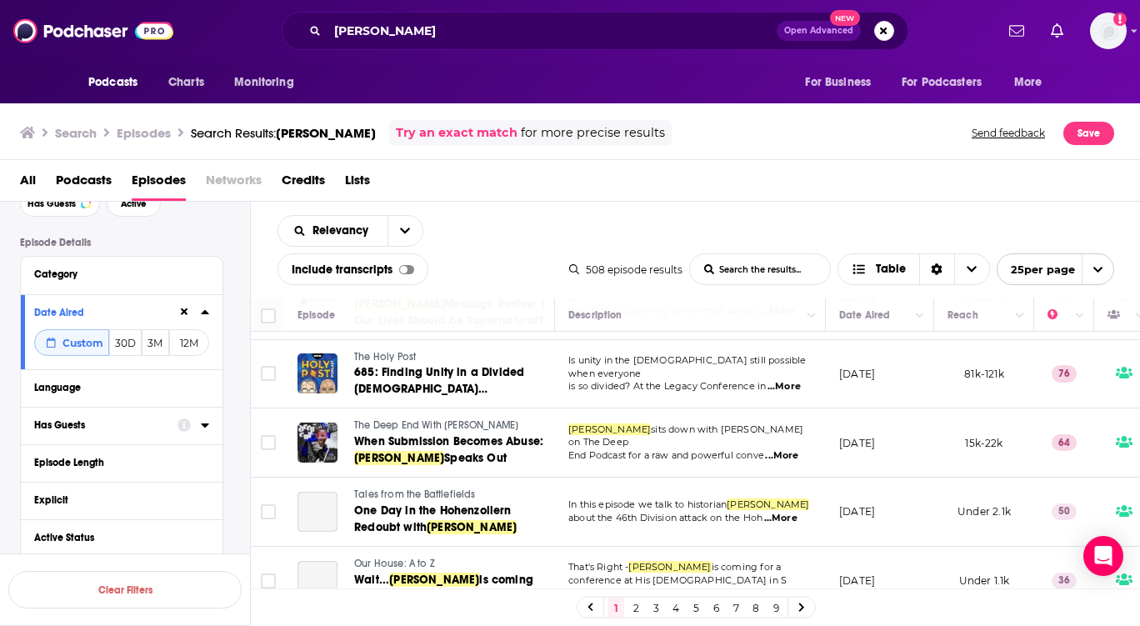
scroll to position [667, 0]
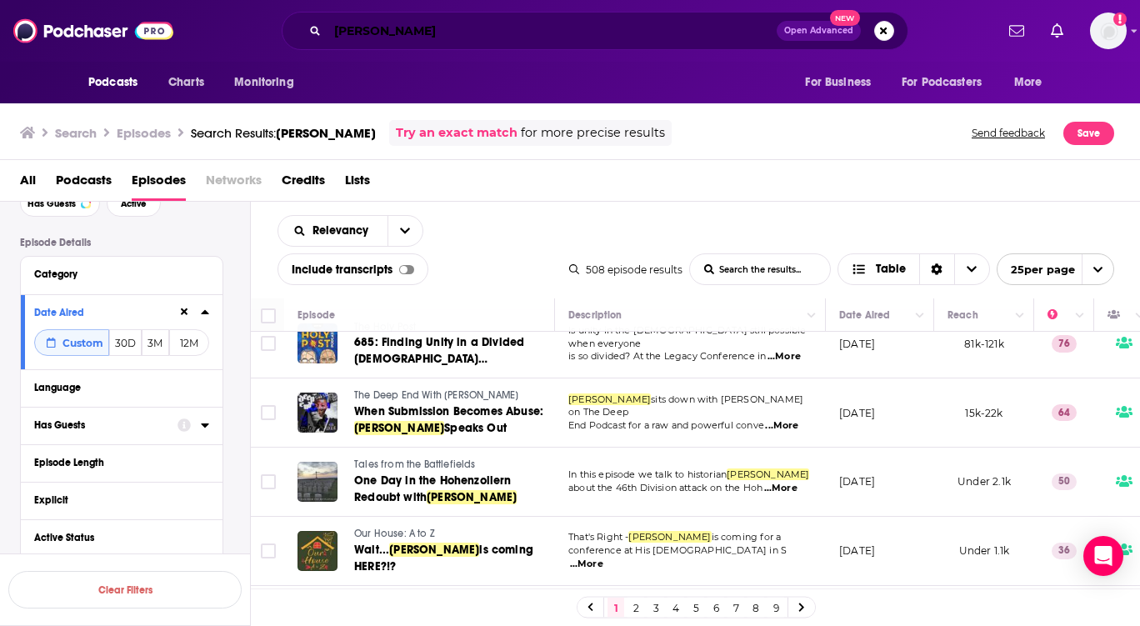
click at [491, 26] on input "[PERSON_NAME]" at bounding box center [551, 30] width 449 height 27
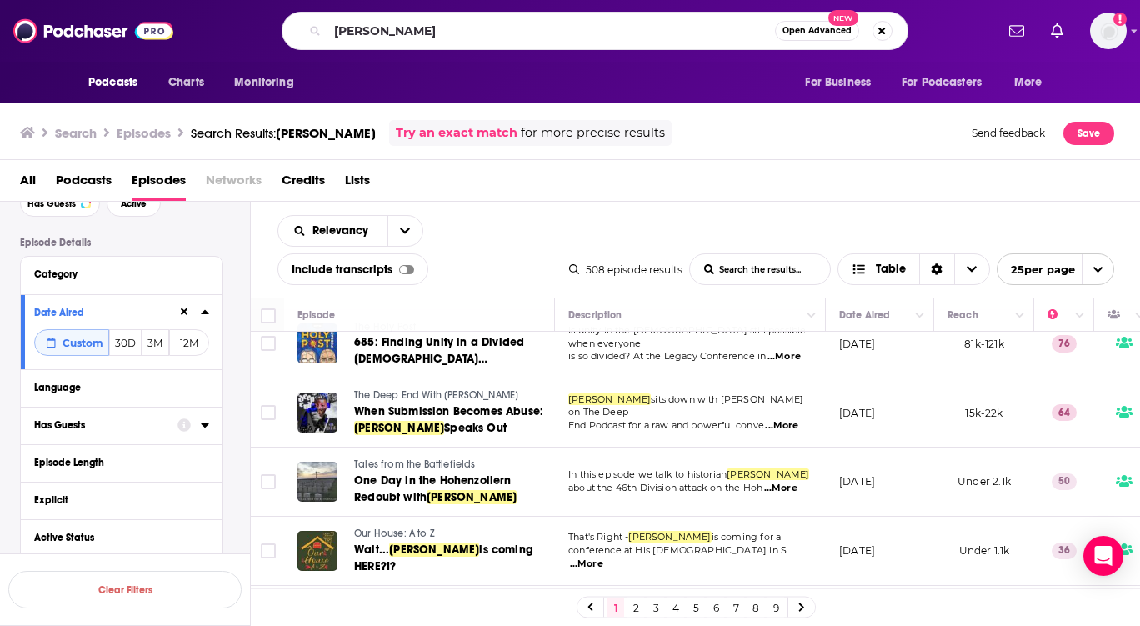
click at [25, 175] on span "All" at bounding box center [28, 184] width 16 height 34
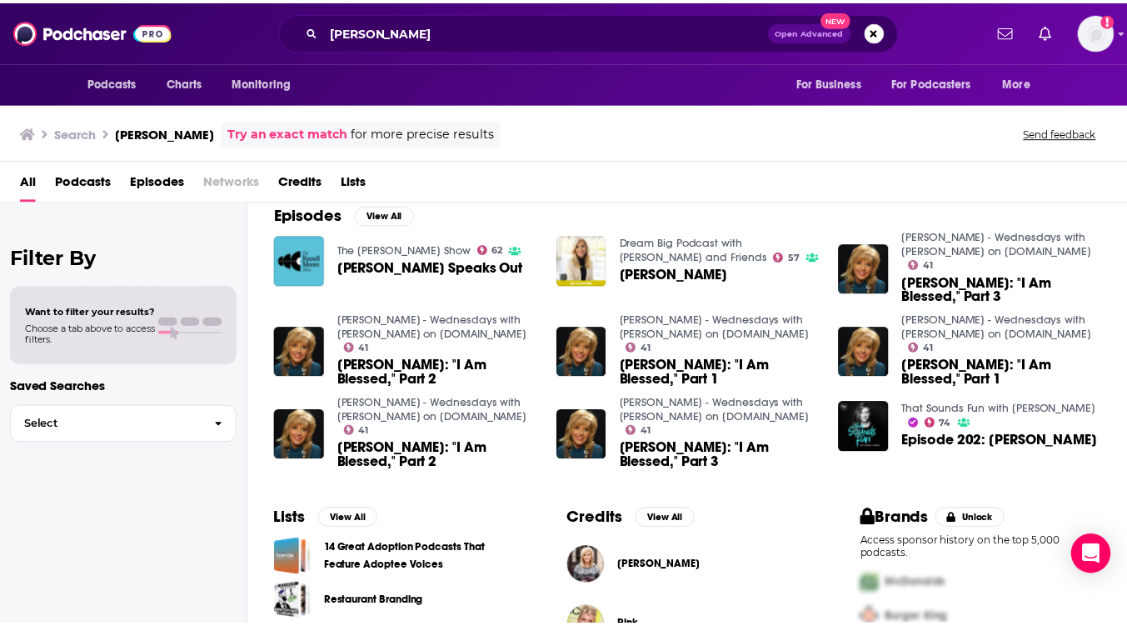
scroll to position [313, 0]
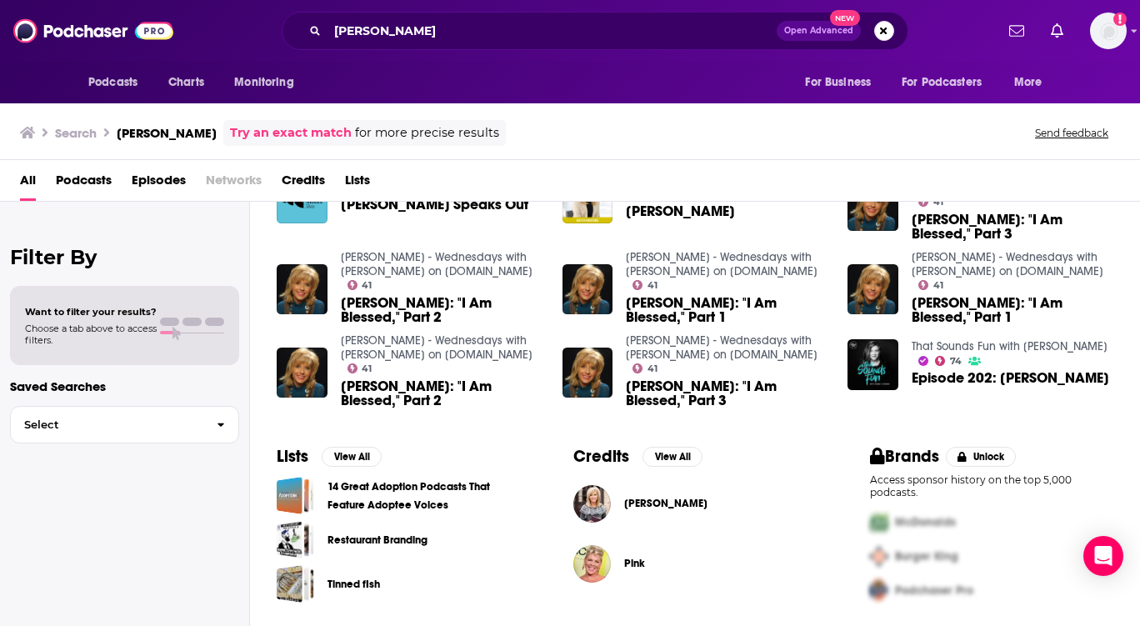
click at [643, 503] on span "[PERSON_NAME]" at bounding box center [665, 503] width 83 height 13
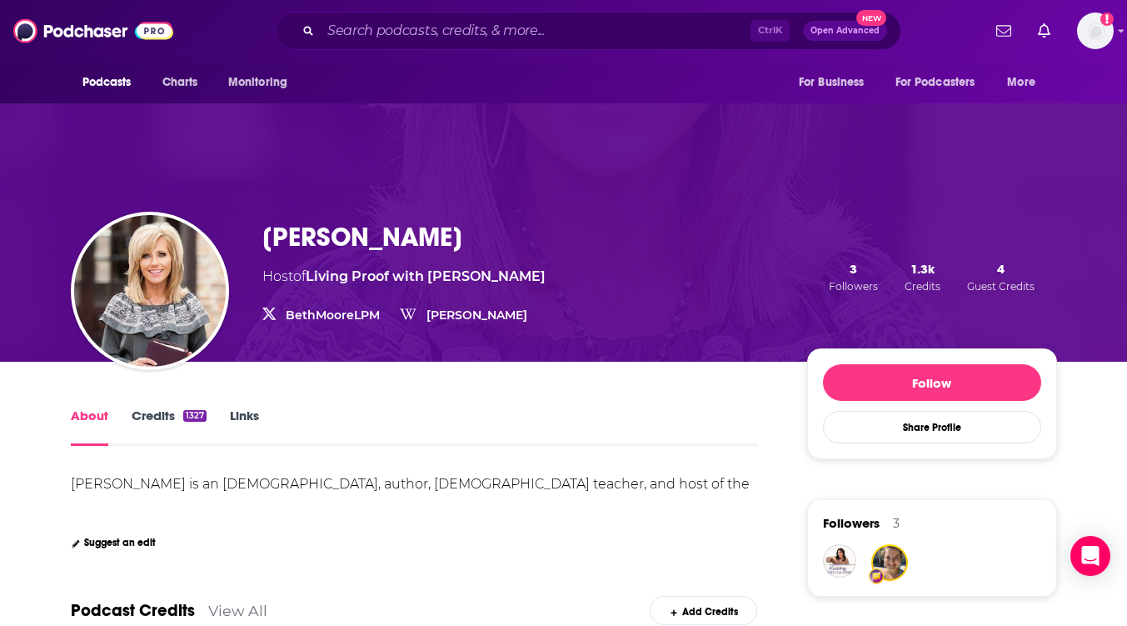
click at [150, 420] on link "Credits 1327" at bounding box center [169, 426] width 75 height 38
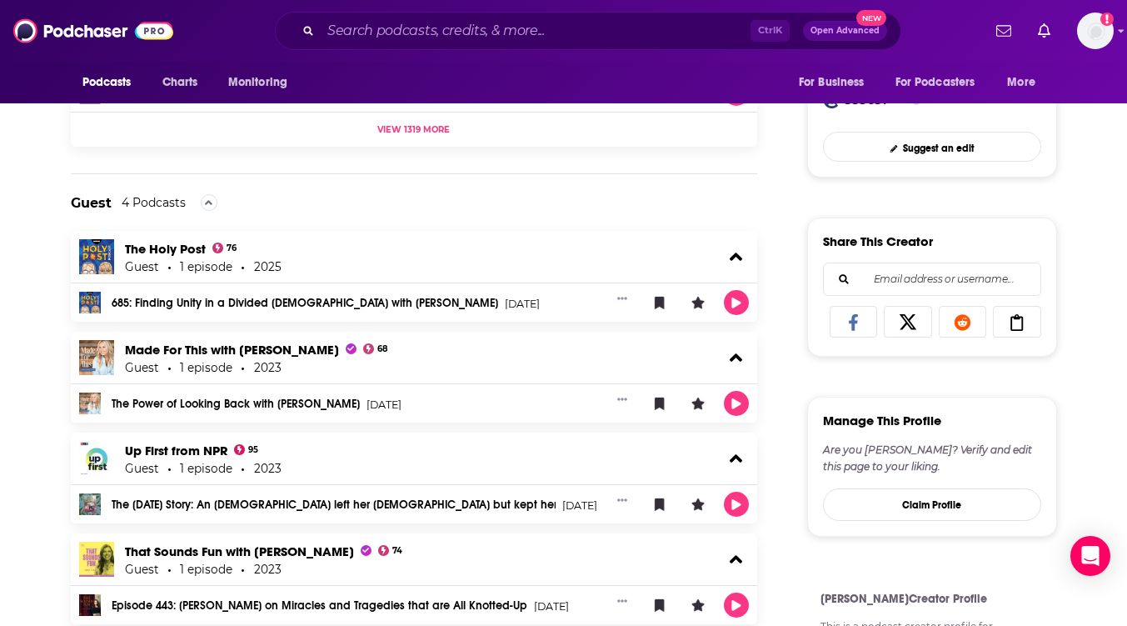
scroll to position [190, 0]
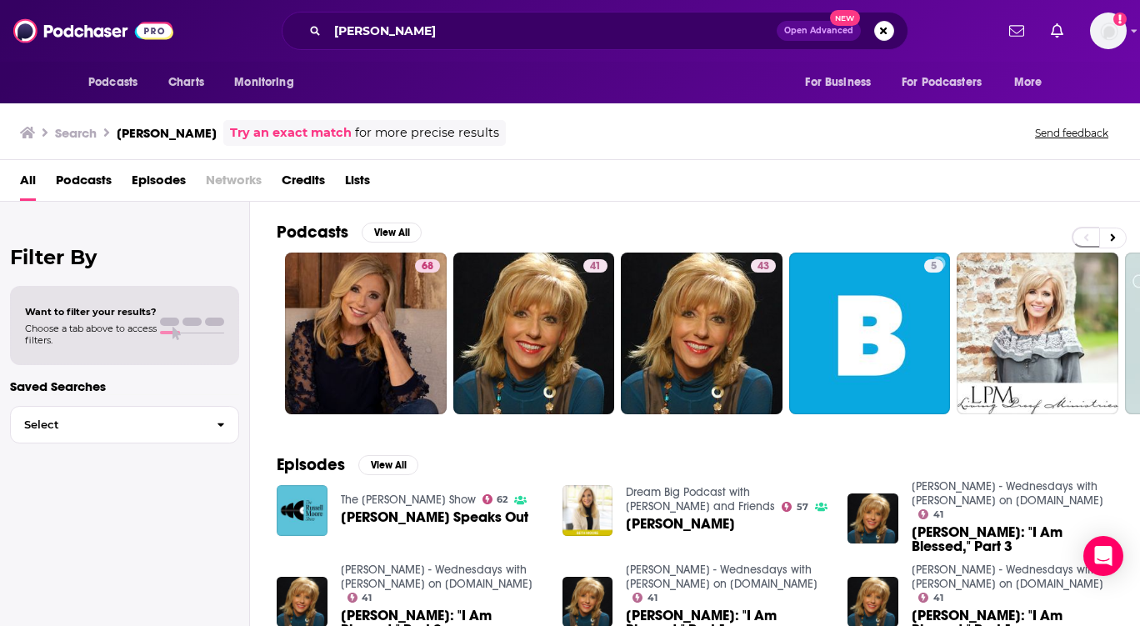
drag, startPoint x: 755, startPoint y: 536, endPoint x: 766, endPoint y: 538, distance: 11.1
click at [759, 537] on div "Dream Big Podcast with [PERSON_NAME] and Friends 57 [PERSON_NAME]" at bounding box center [695, 518] width 266 height 67
